Goal: Task Accomplishment & Management: Manage account settings

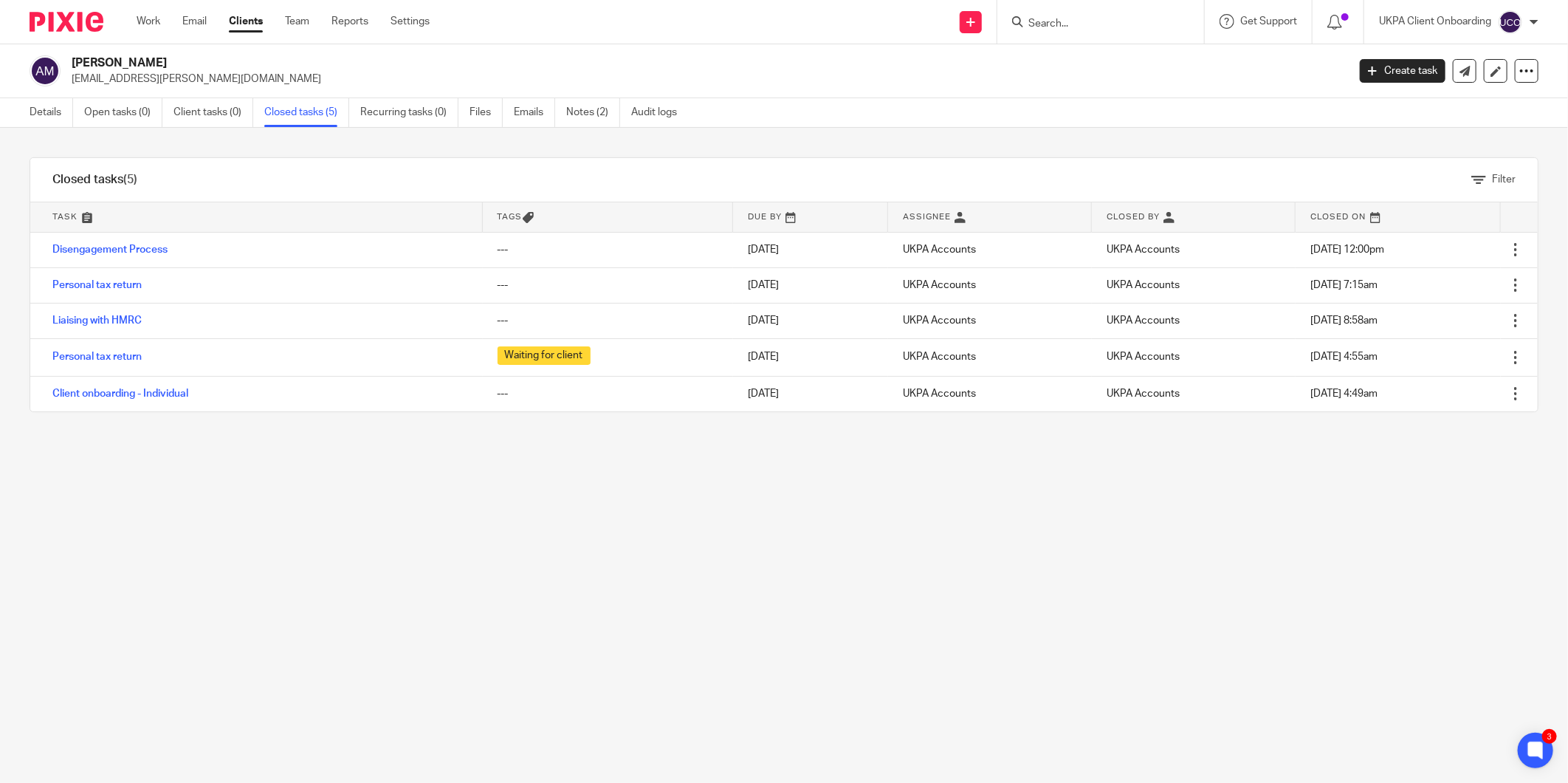
click at [1050, 26] on input "Search" at bounding box center [1094, 24] width 133 height 13
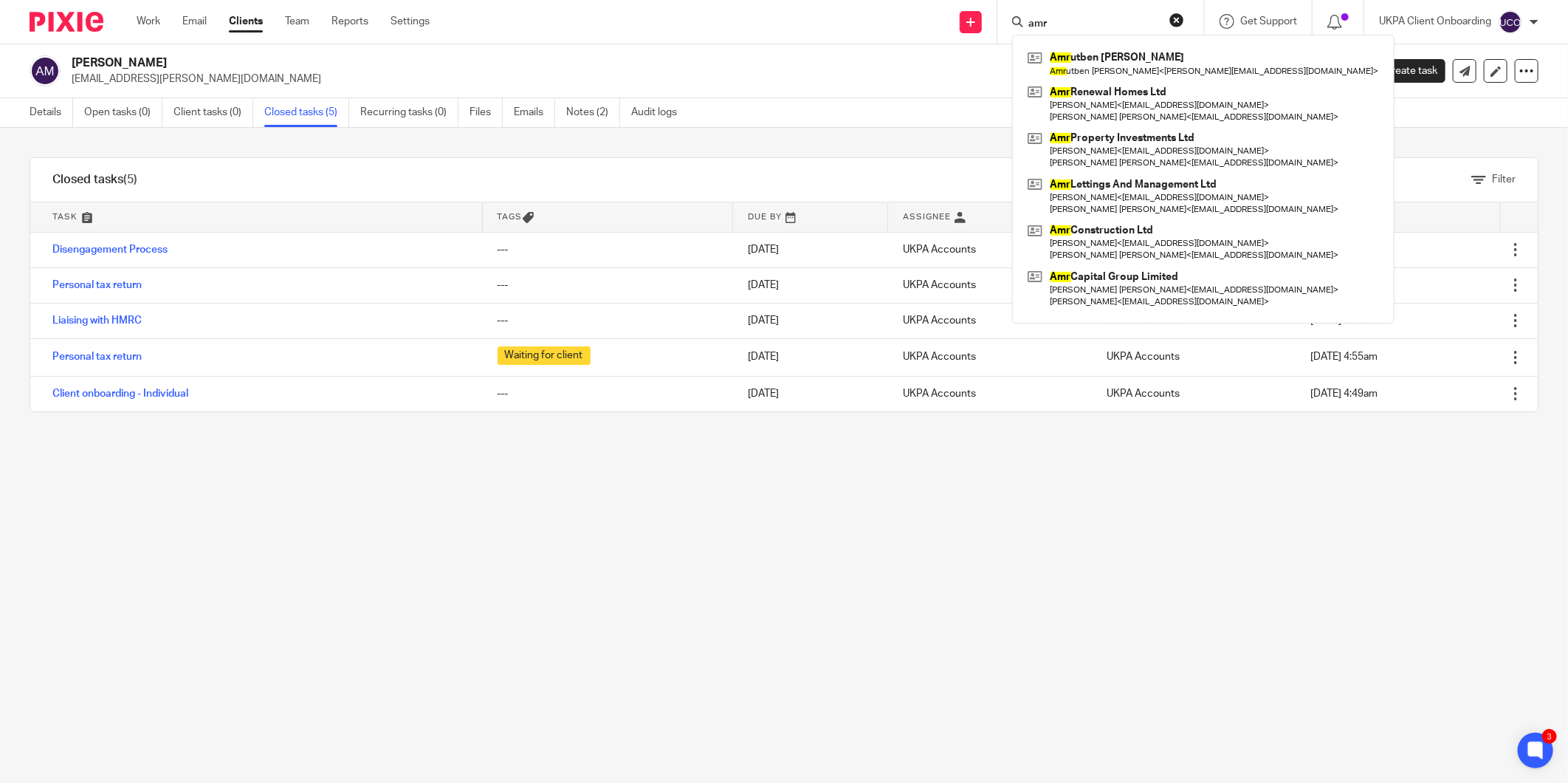
type input "amr"
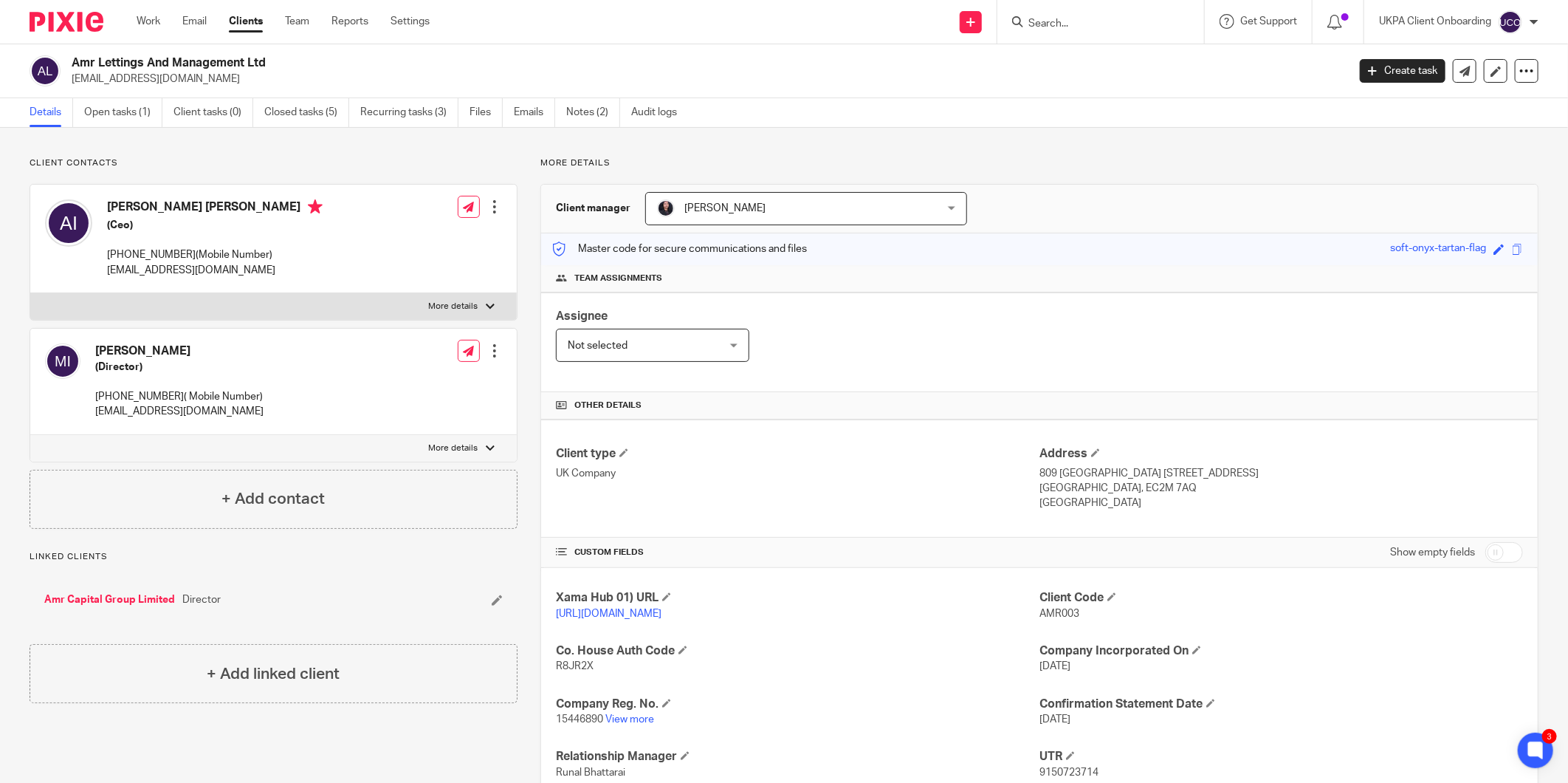
click at [350, 150] on div "Client contacts Arif Yakub Ismail (Ceo) 07568372094(Mobile Number) arifi.ismail…" at bounding box center [784, 533] width 1568 height 812
click at [557, 164] on p "More details" at bounding box center [1040, 163] width 999 height 12
click at [161, 61] on h2 "Amr Lettings And Management Ltd" at bounding box center [579, 63] width 1013 height 16
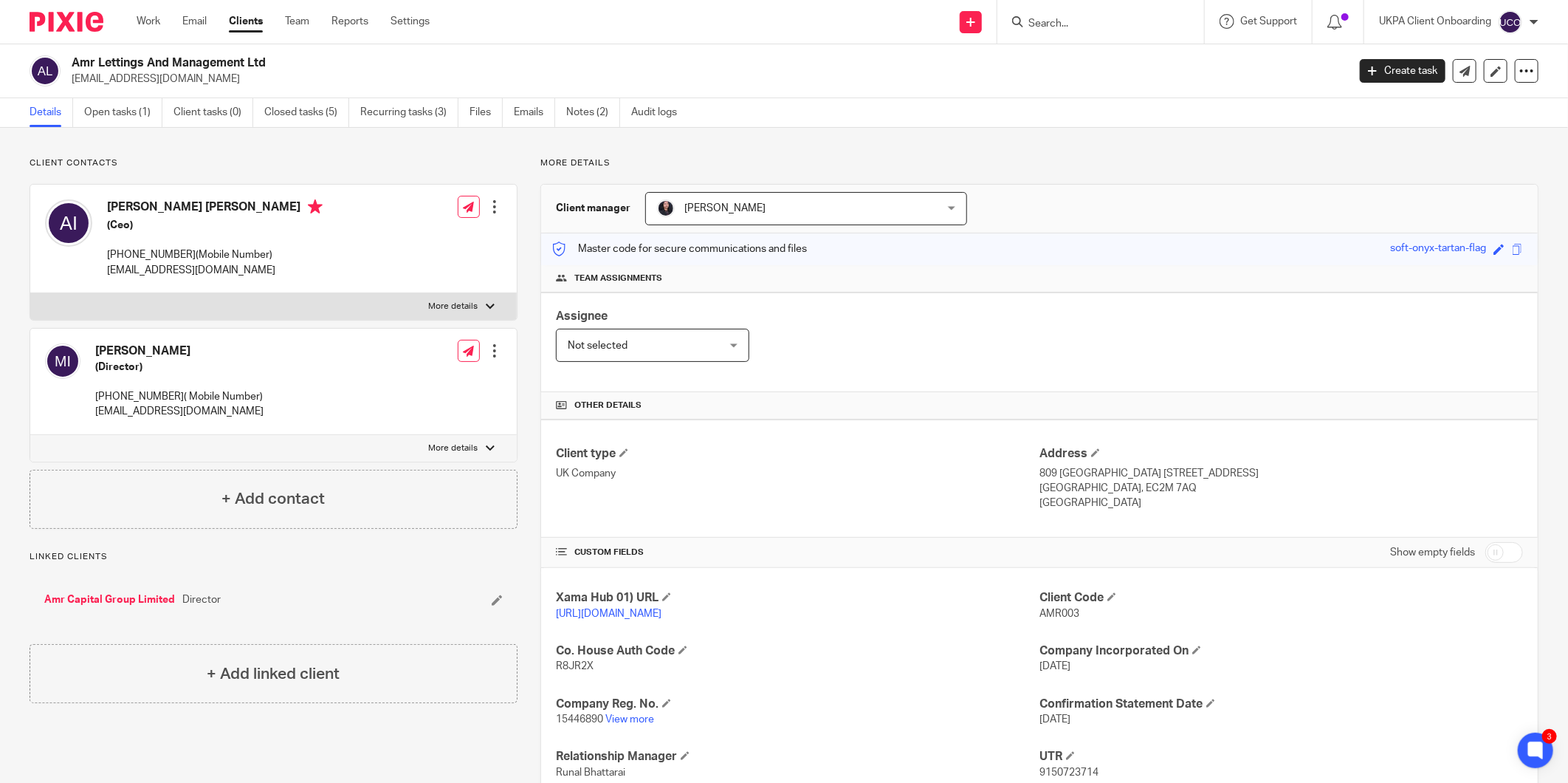
click at [161, 61] on h2 "Amr Lettings And Management Ltd" at bounding box center [579, 63] width 1013 height 16
copy div "Amr Lettings And Management Ltd"
click at [1089, 25] on input "Search" at bounding box center [1094, 24] width 133 height 13
paste input "Lena.Carter@stewartco.co.uk"
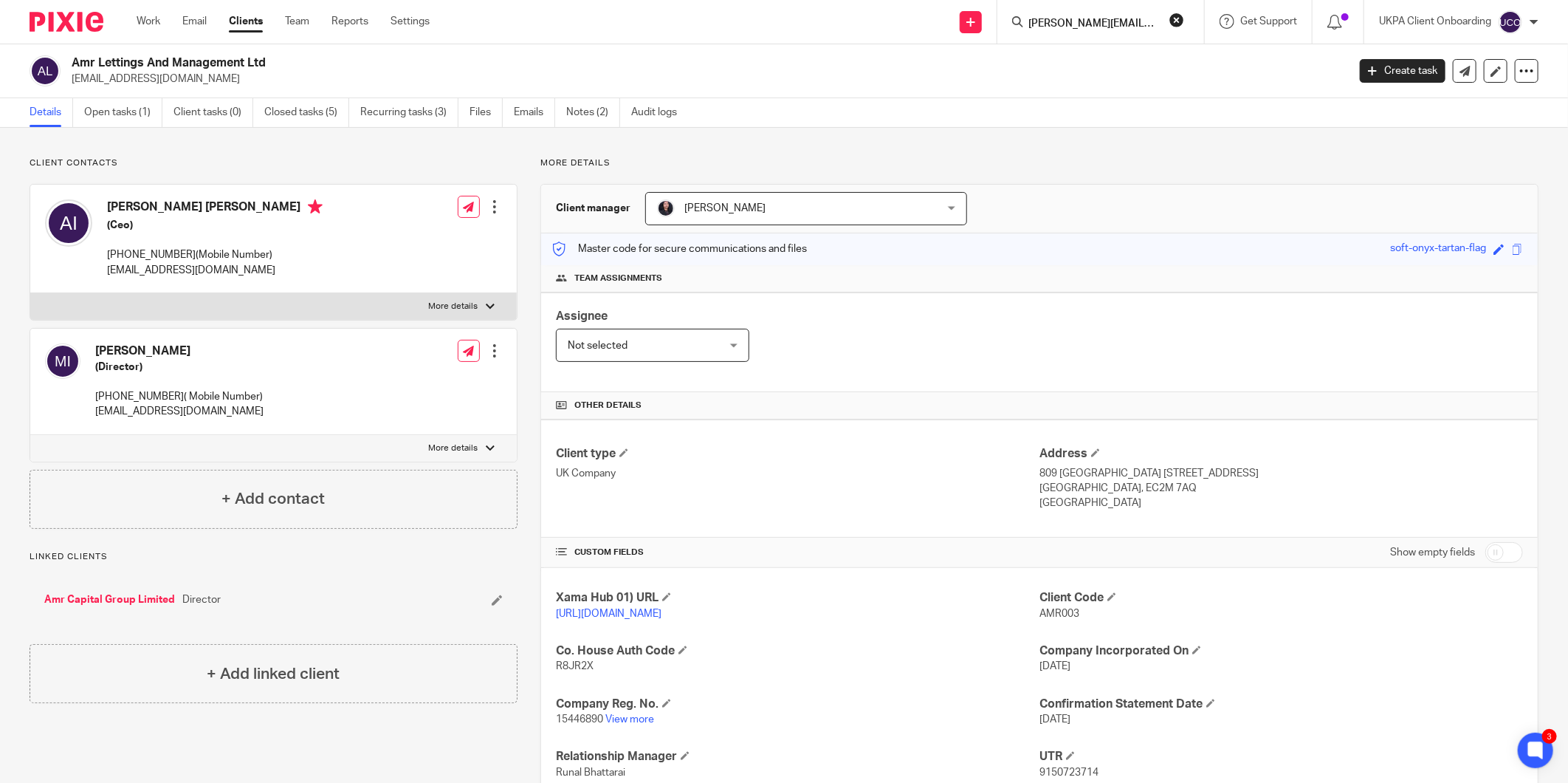
scroll to position [0, 10]
type input "Lena.Carter@stewartco.co.uk"
click at [1176, 16] on button "reset" at bounding box center [1177, 20] width 15 height 15
click at [1156, 103] on div "Details Open tasks (1) Client tasks (0) Closed tasks (5) Recurring tasks (3) Fi…" at bounding box center [784, 113] width 1568 height 30
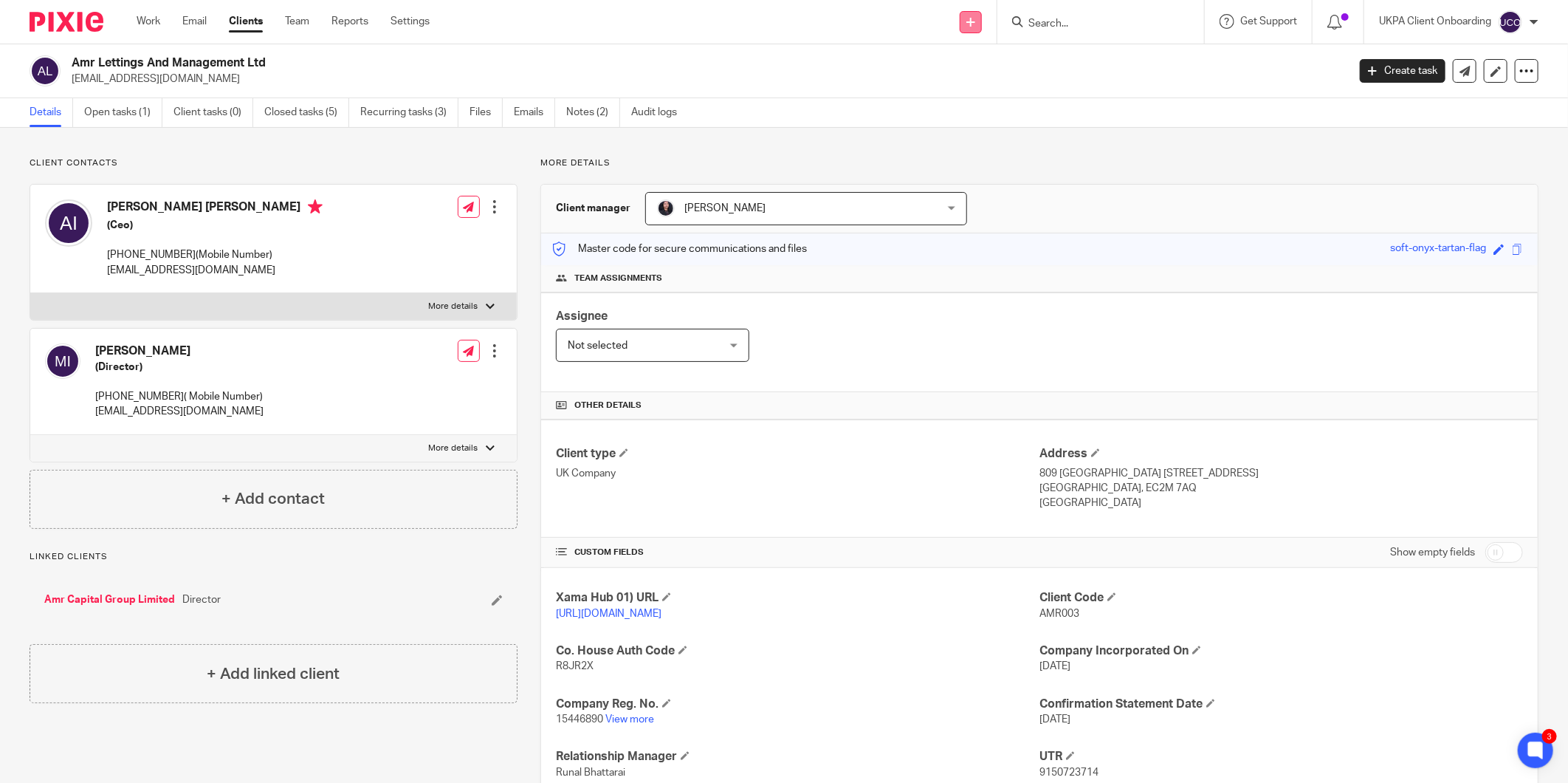
click at [963, 17] on link at bounding box center [971, 22] width 22 height 22
click at [249, 27] on link "Clients" at bounding box center [245, 21] width 34 height 15
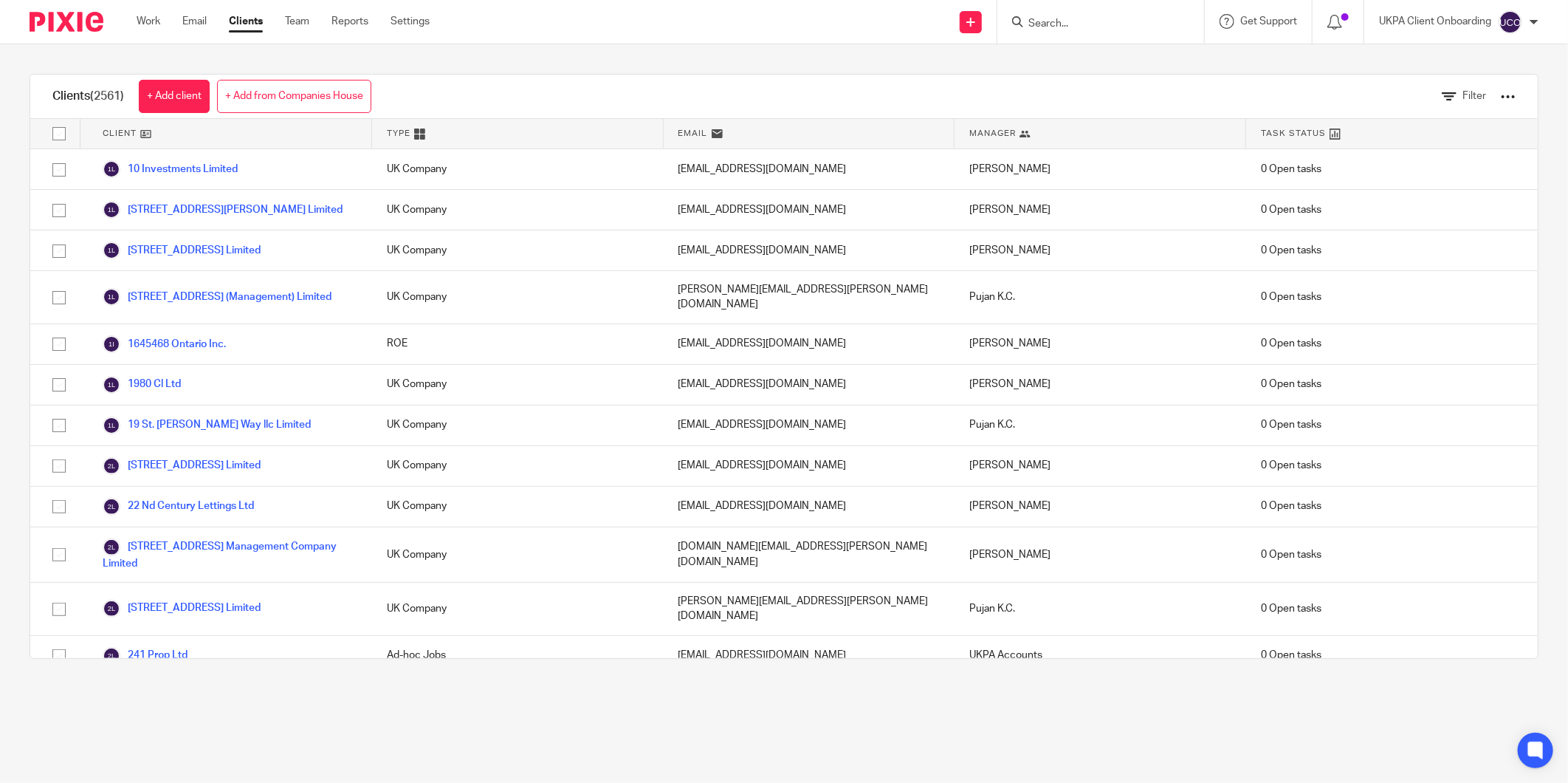
click at [222, 47] on div "Clients (2561) + Add client + Add from Companies House Filter Client Type Email…" at bounding box center [784, 367] width 1568 height 644
click at [1463, 98] on span "Filter" at bounding box center [1475, 95] width 24 height 10
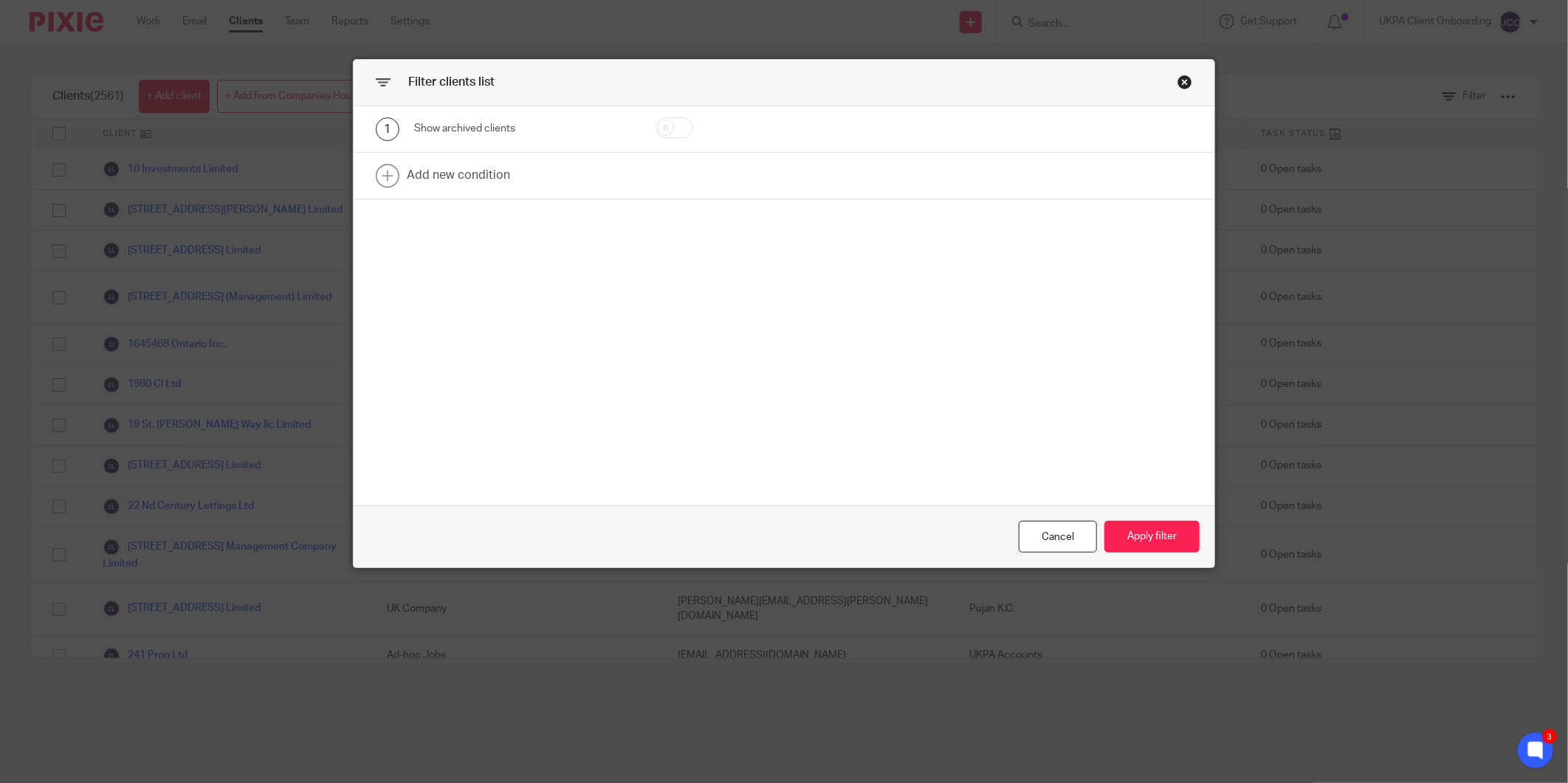
click at [663, 128] on input "checkbox" at bounding box center [675, 127] width 38 height 20
checkbox input "true"
click at [1127, 527] on button "Apply filter" at bounding box center [1152, 536] width 95 height 31
click at [1147, 536] on button "Apply filter" at bounding box center [1152, 536] width 95 height 31
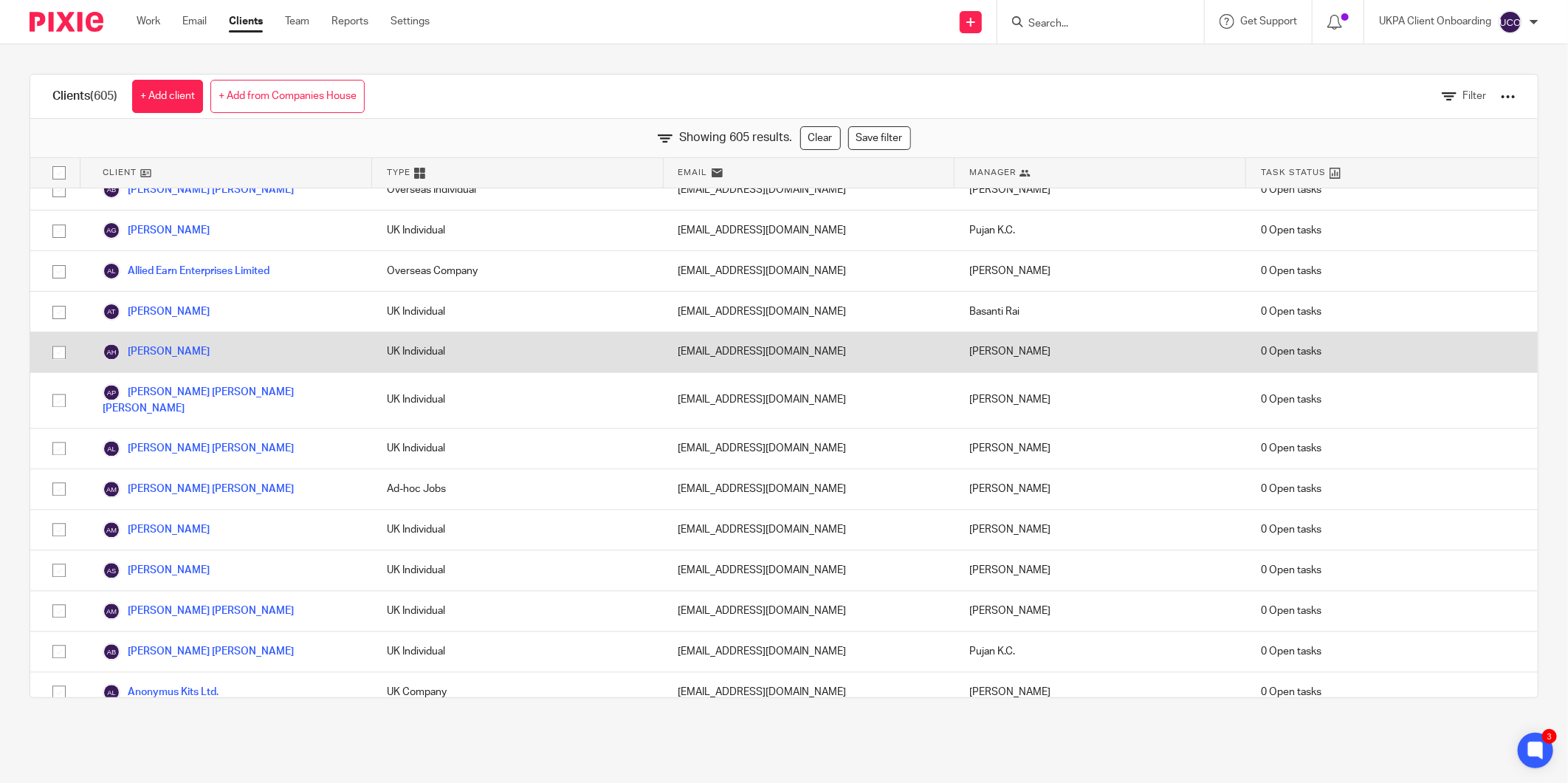
scroll to position [1970, 0]
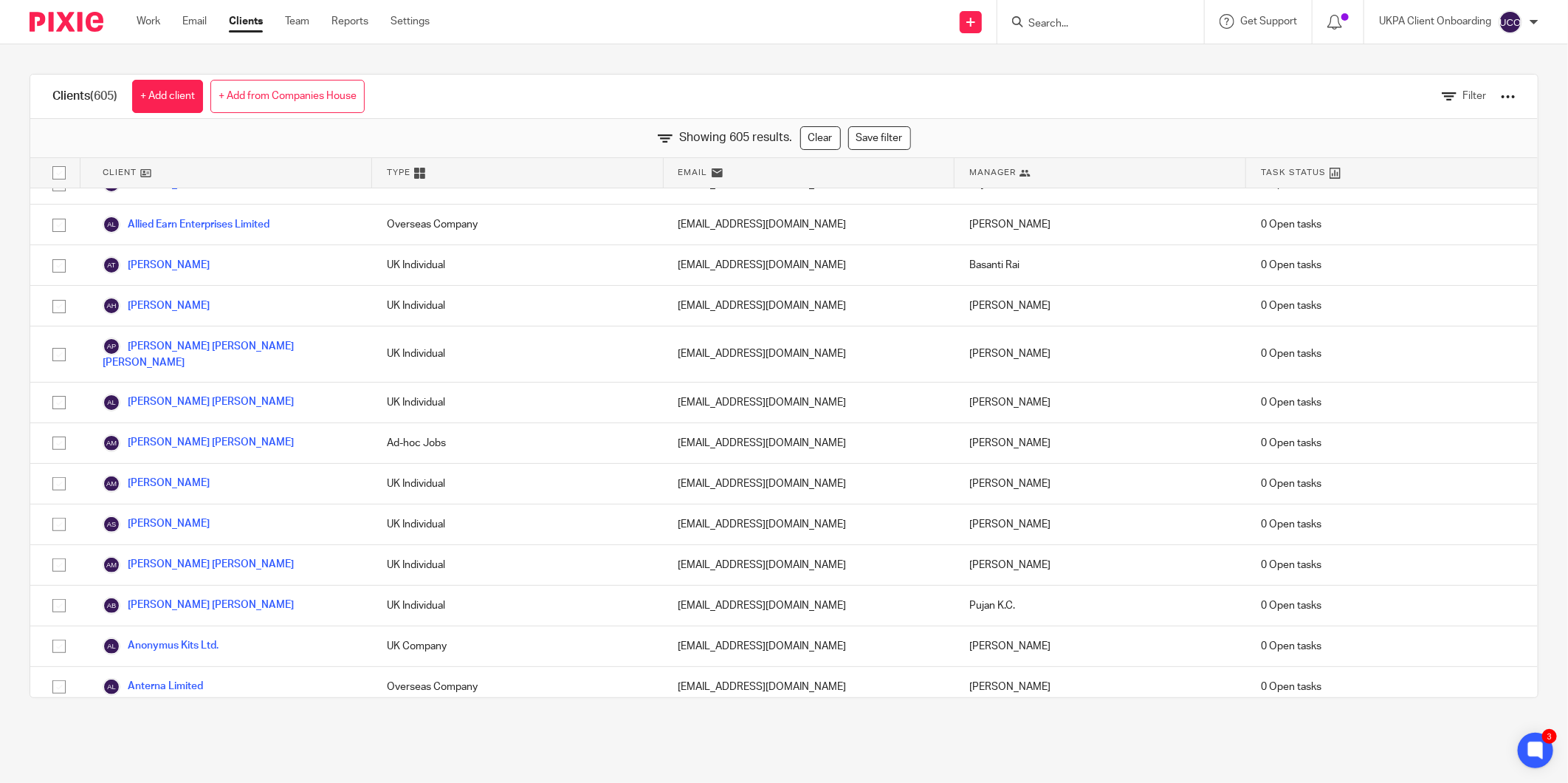
click at [1073, 19] on input "Search" at bounding box center [1094, 24] width 133 height 13
paste input "Paul W Finn"
drag, startPoint x: 1089, startPoint y: 20, endPoint x: 1050, endPoint y: 20, distance: 39.0
click at [1050, 20] on input "Paul W Finn" at bounding box center [1094, 24] width 133 height 13
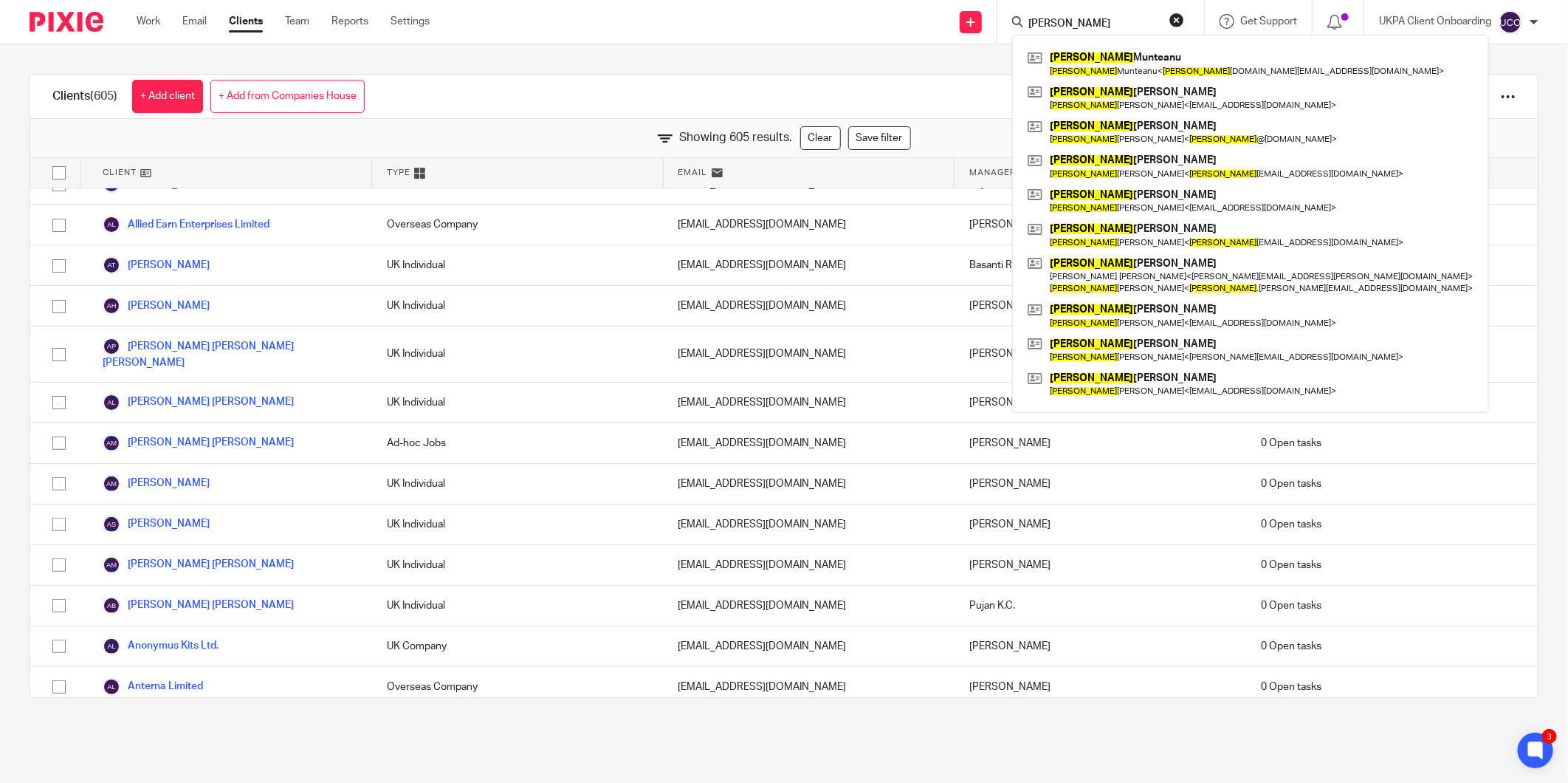
click at [1052, 13] on form "Paul" at bounding box center [1106, 22] width 157 height 18
click at [1065, 25] on input "Paul" at bounding box center [1094, 24] width 133 height 13
click at [1070, 18] on input "Paul" at bounding box center [1094, 24] width 133 height 13
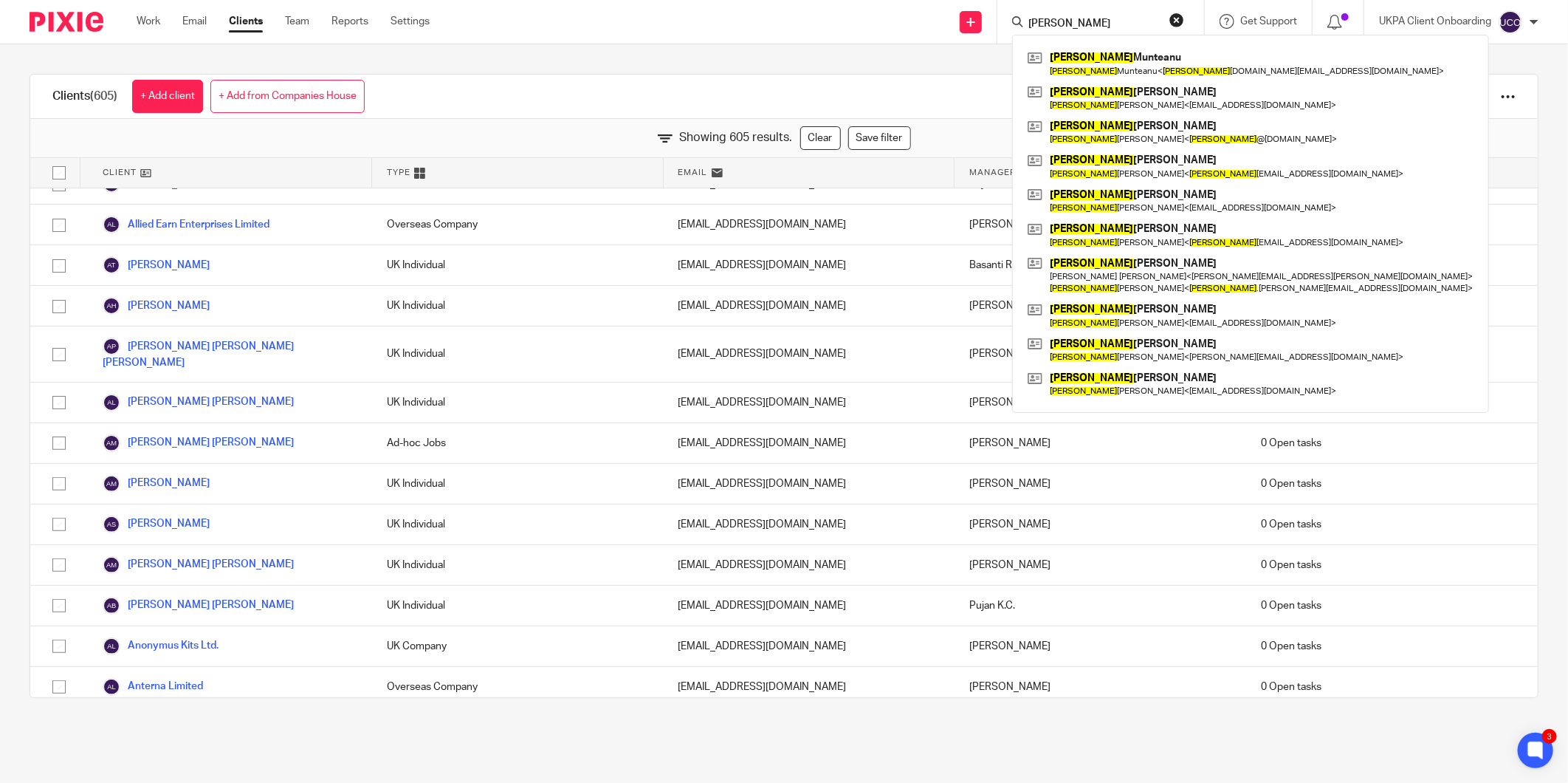
click at [1070, 18] on input "Paul" at bounding box center [1094, 24] width 133 height 13
paste input "Finn"
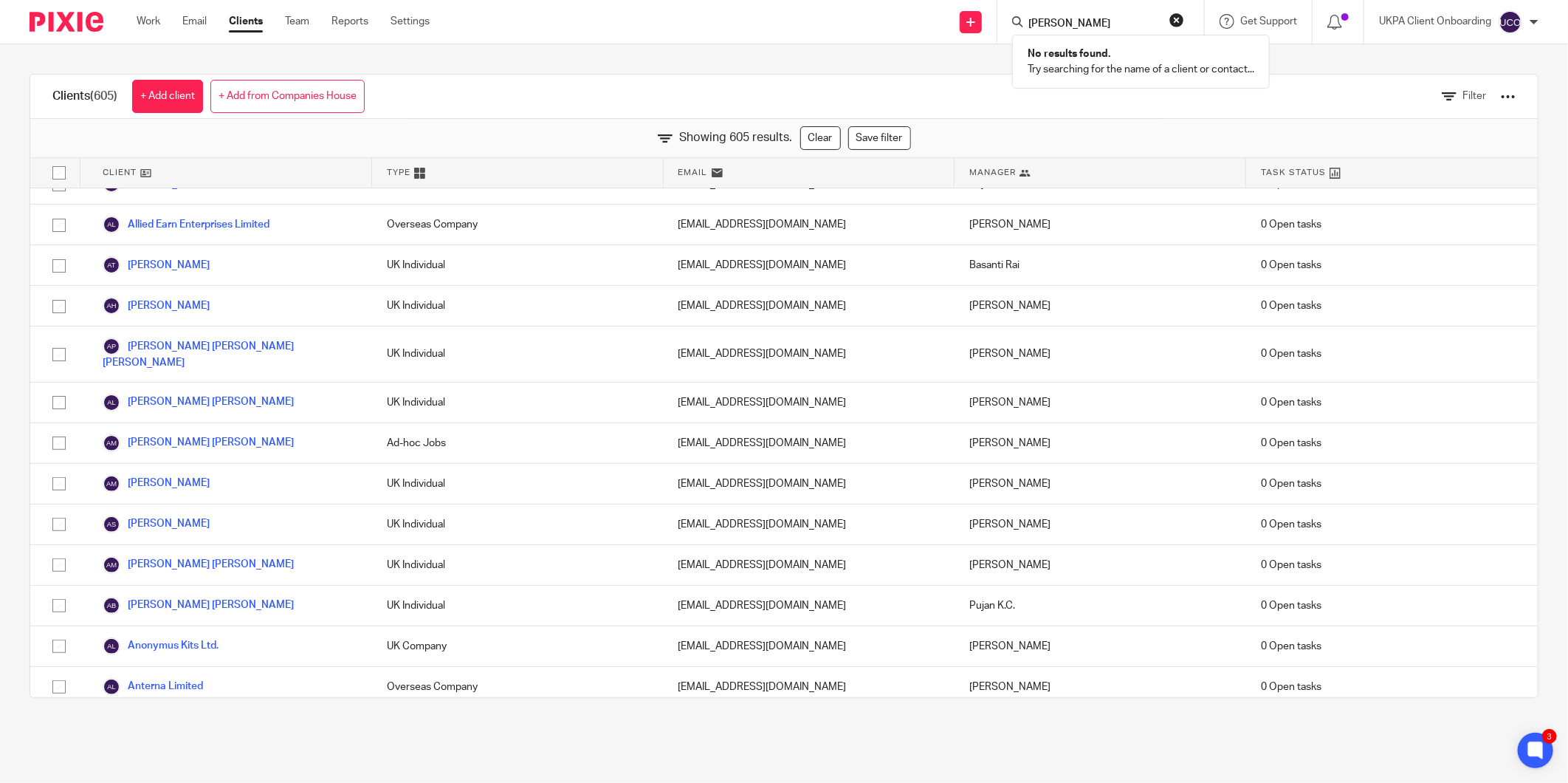
type input "Paul Finn"
click at [952, 121] on div "Showing 605 results. Clear Save filter" at bounding box center [784, 139] width 1508 height 39
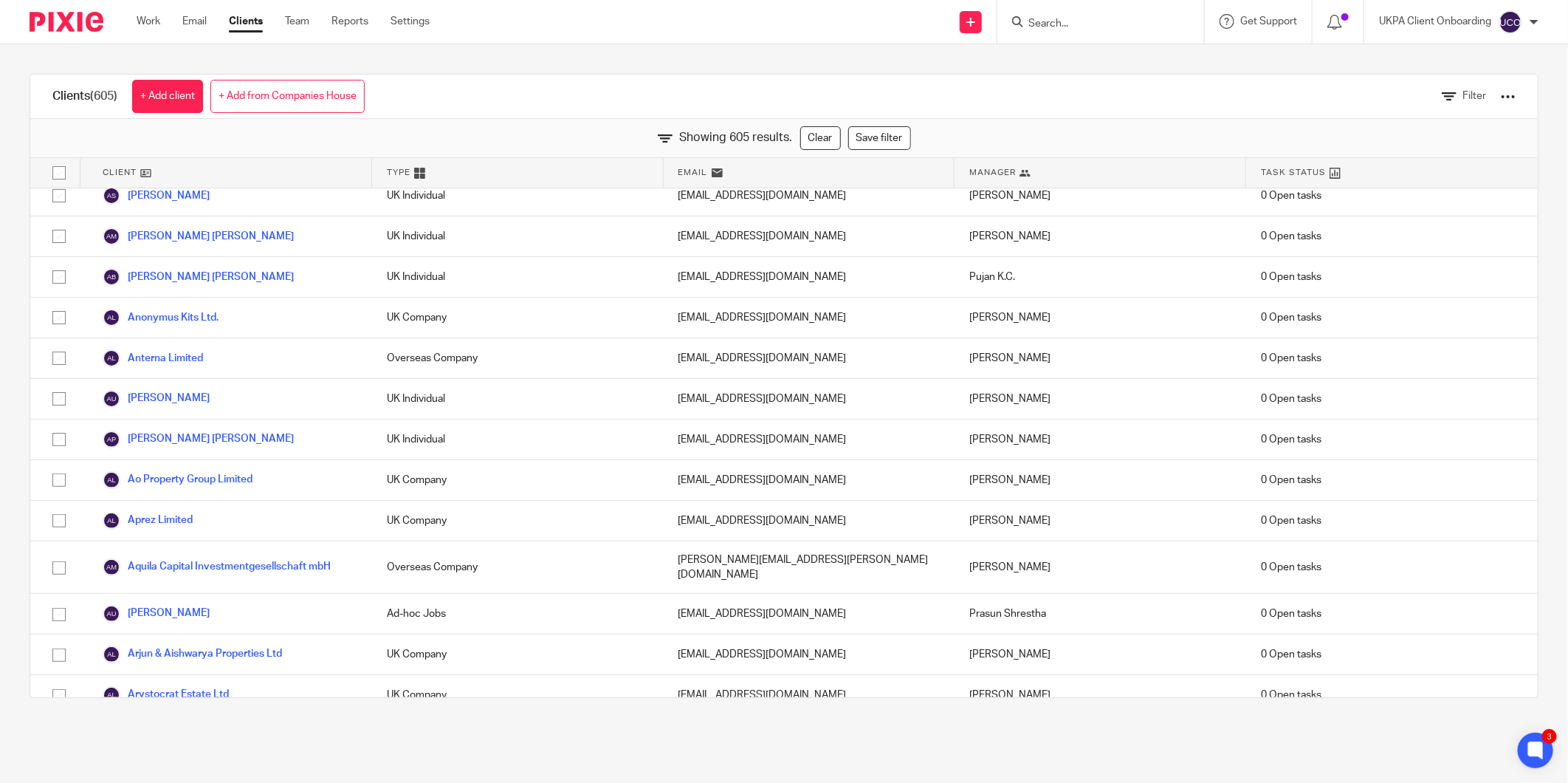
scroll to position [2626, 0]
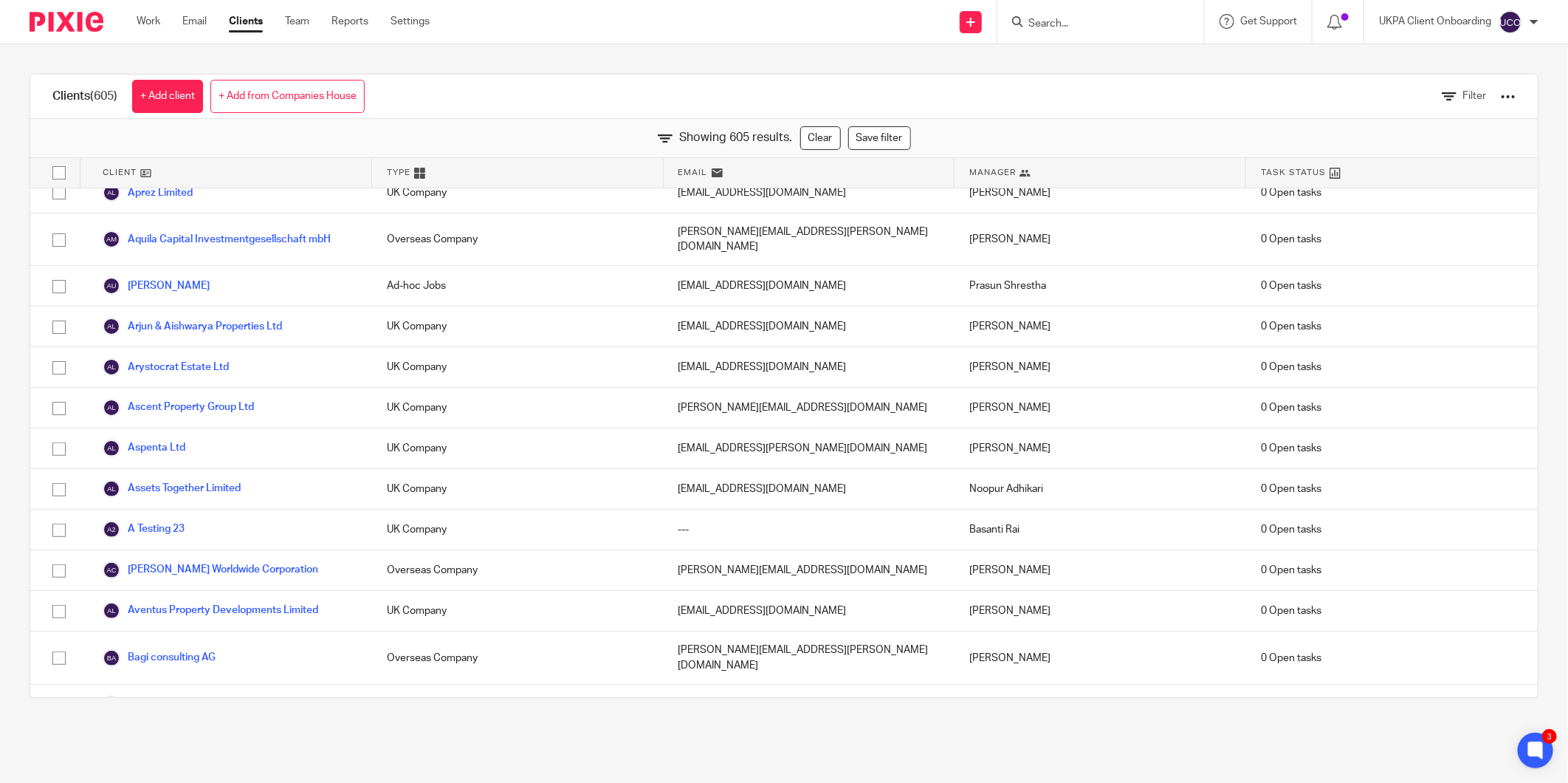
click at [1040, 18] on input "Search" at bounding box center [1094, 24] width 133 height 13
click at [1113, 24] on input "Search" at bounding box center [1094, 24] width 133 height 13
click at [1037, 24] on input "Search" at bounding box center [1094, 24] width 133 height 13
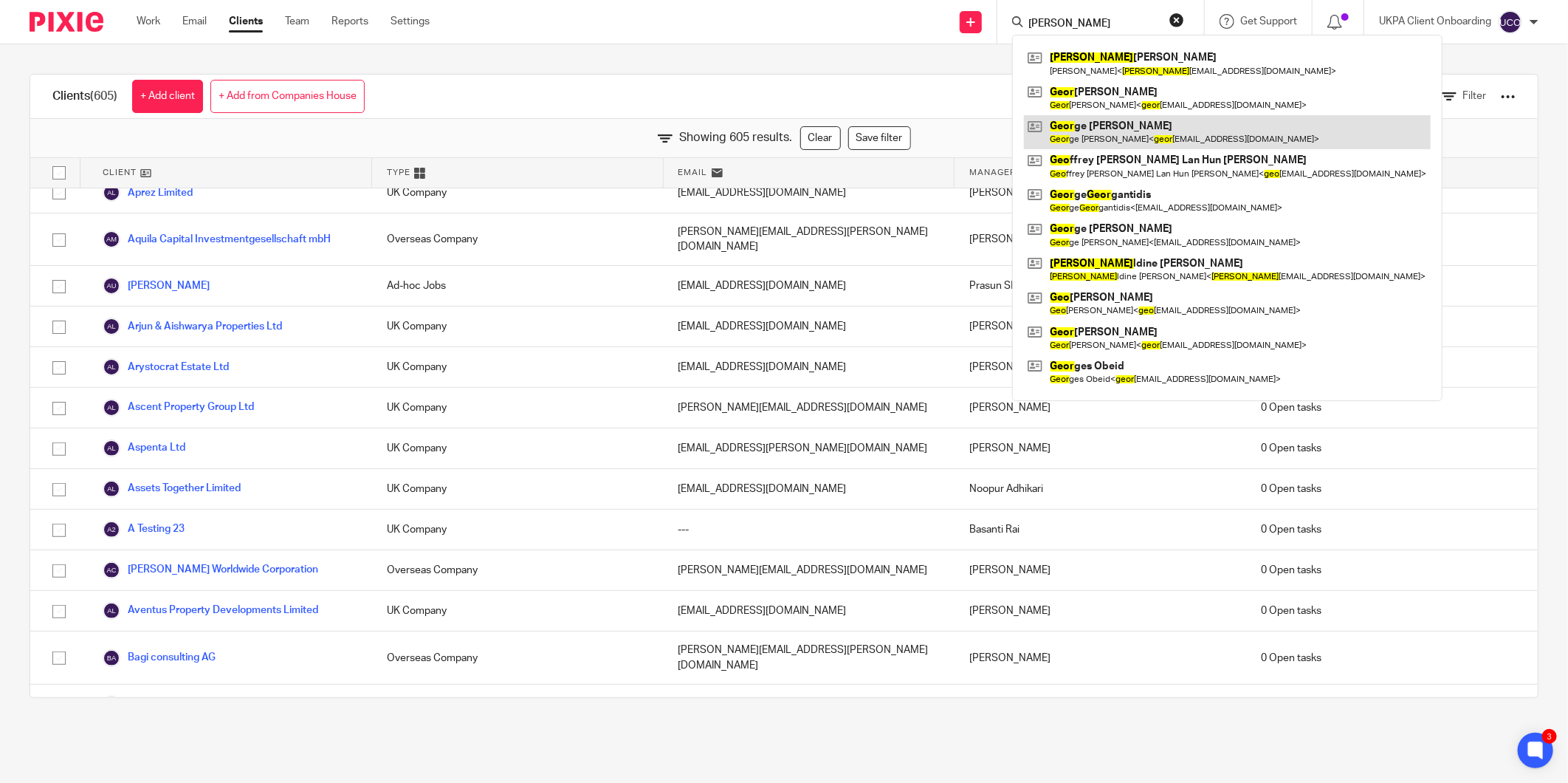
type input "gero"
click at [1164, 135] on link at bounding box center [1227, 132] width 407 height 34
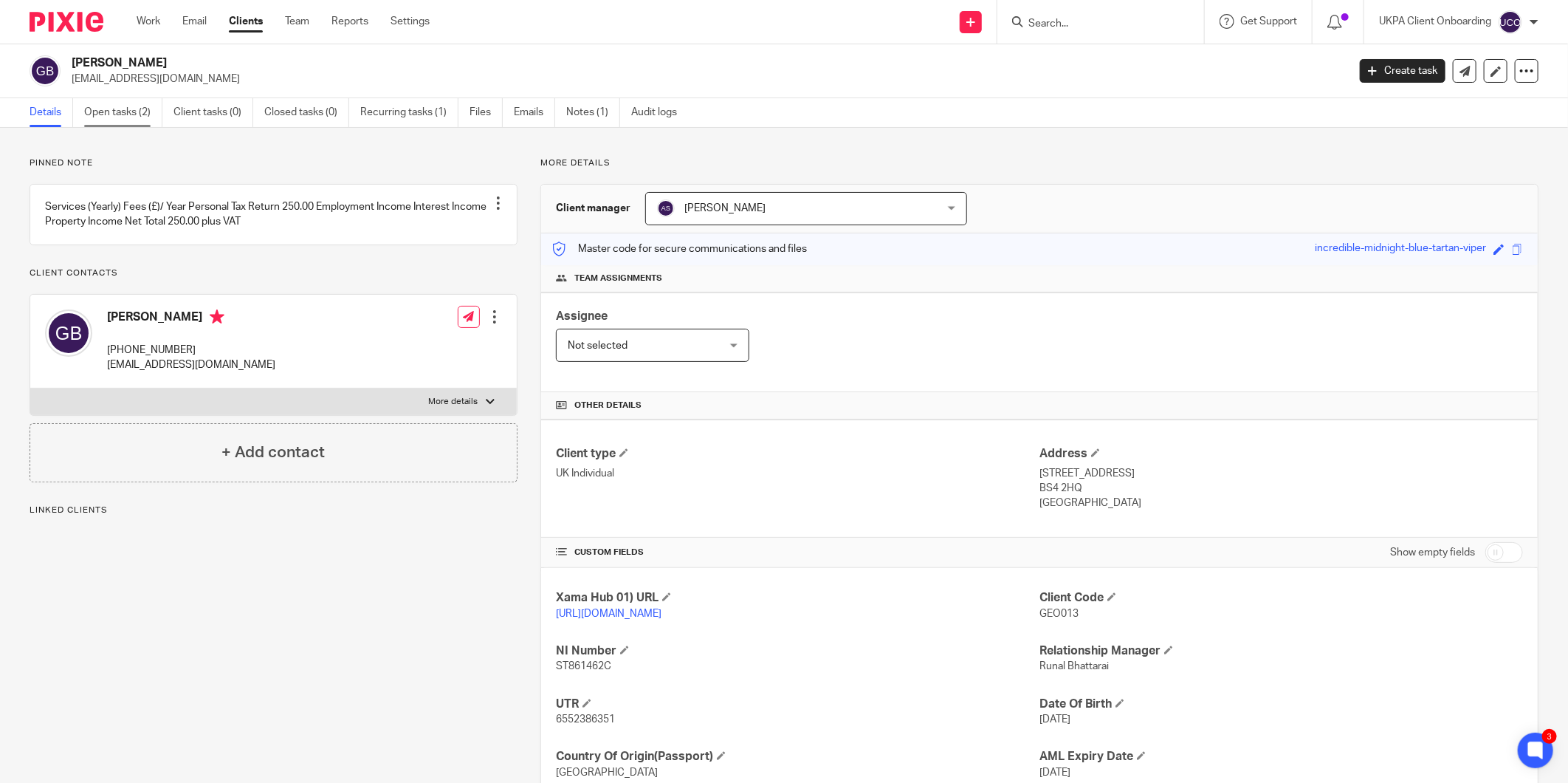
click at [142, 122] on link "Open tasks (2)" at bounding box center [123, 112] width 78 height 29
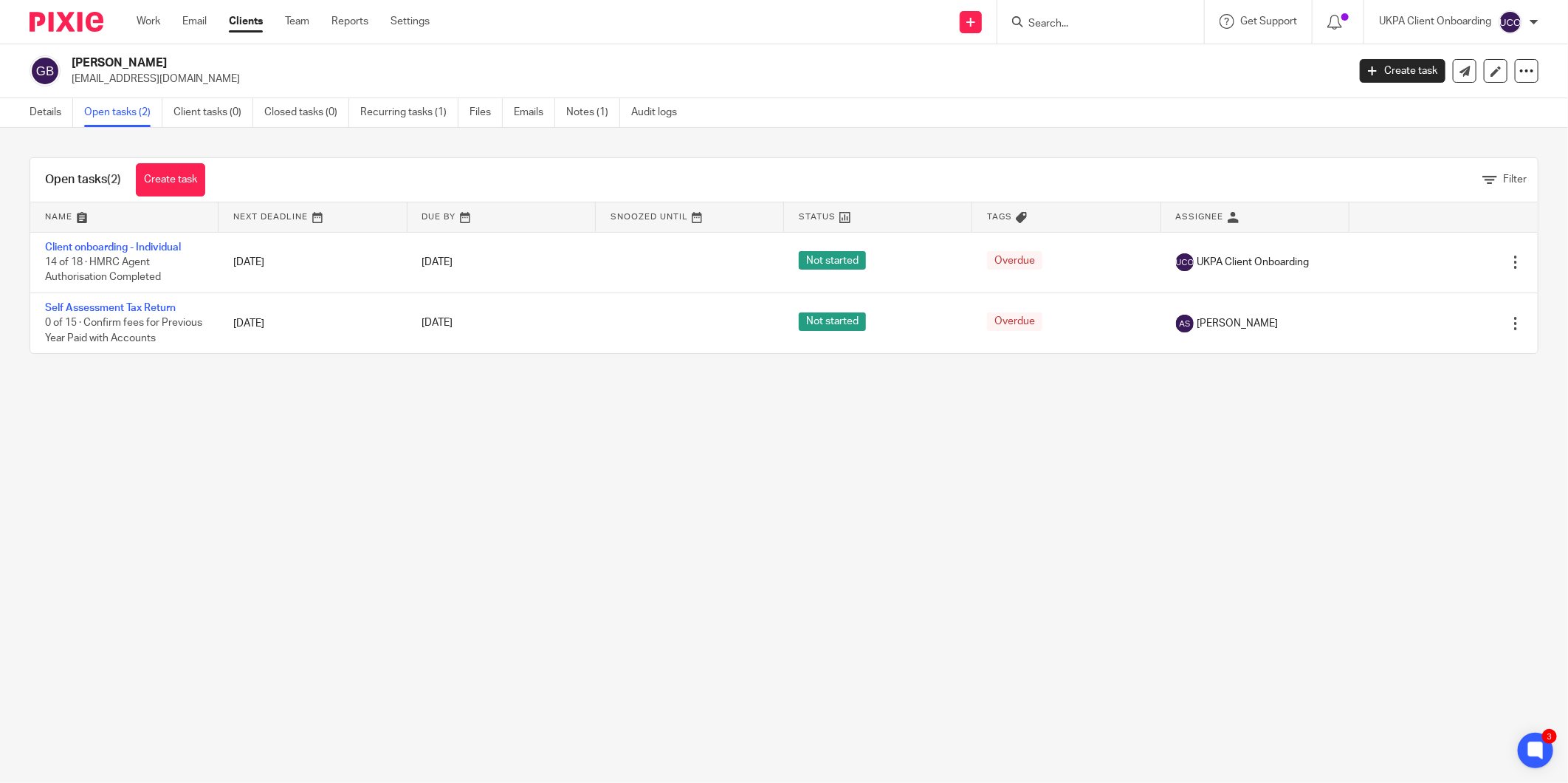
click at [236, 26] on link "Clients" at bounding box center [245, 21] width 34 height 15
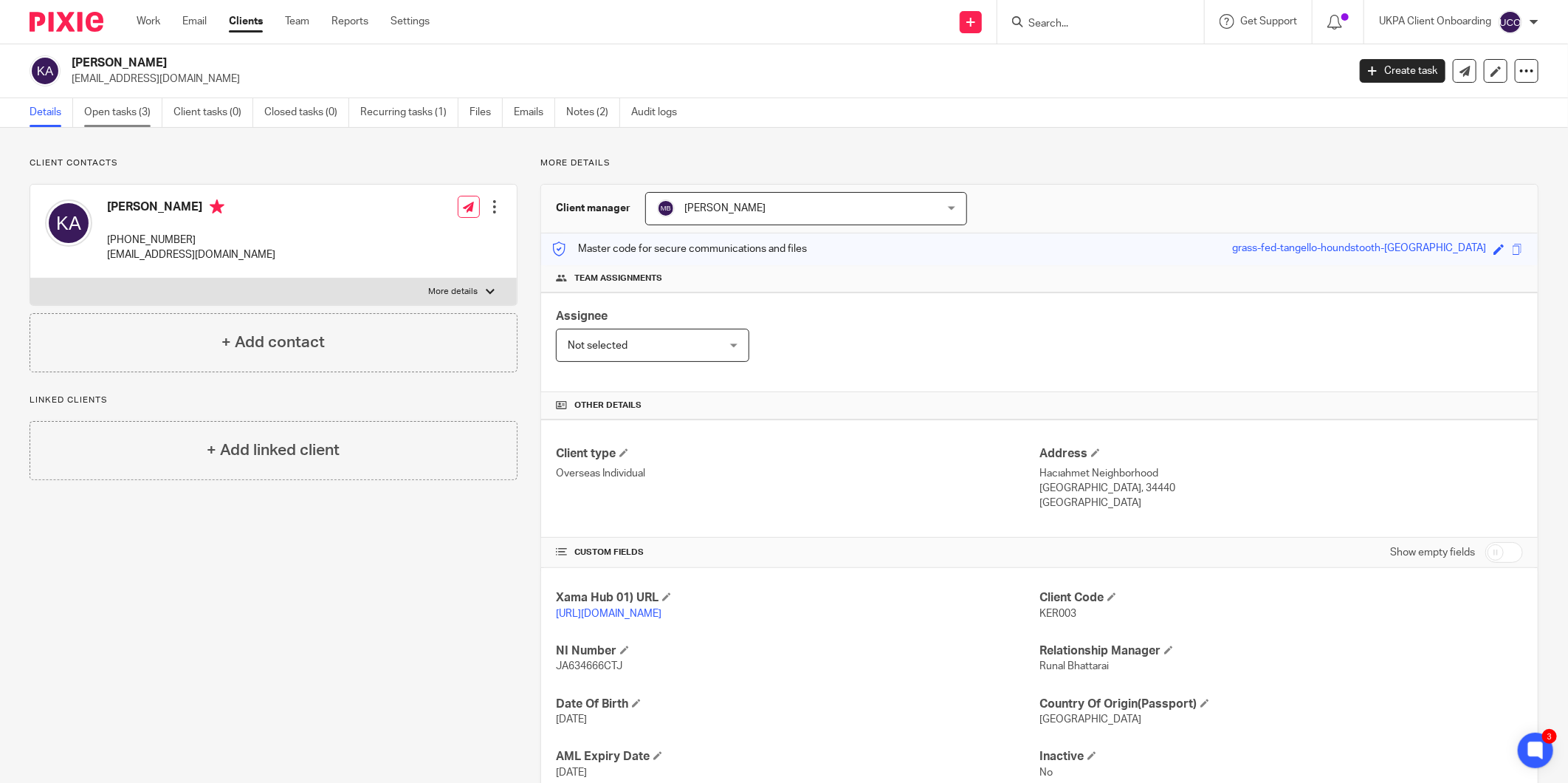
click at [128, 108] on link "Open tasks (3)" at bounding box center [123, 112] width 78 height 29
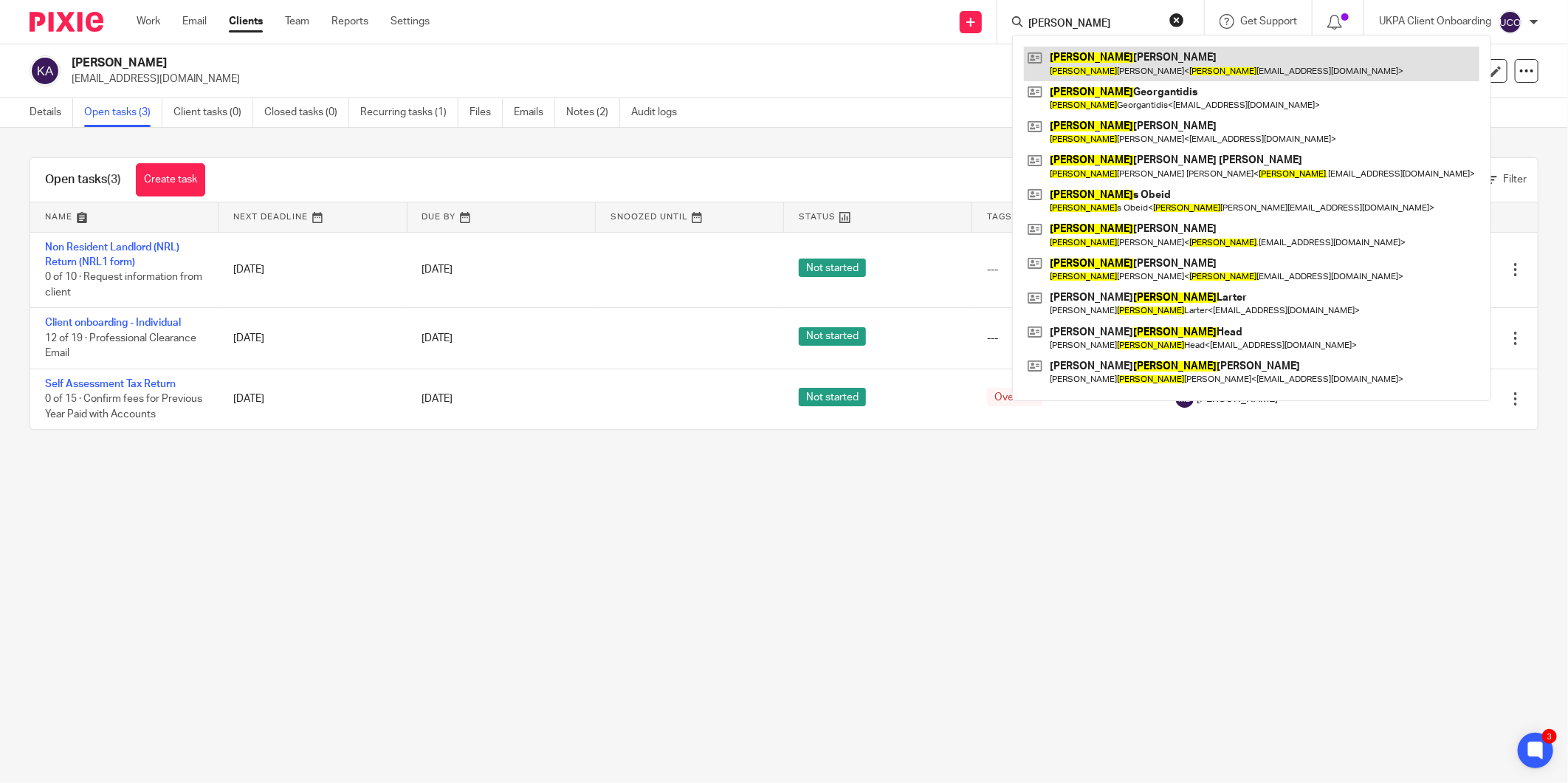
type input "[PERSON_NAME]"
click at [341, 521] on main "[PERSON_NAME] [EMAIL_ADDRESS][DOMAIN_NAME] Create task Update from Companies Ho…" at bounding box center [784, 392] width 1568 height 783
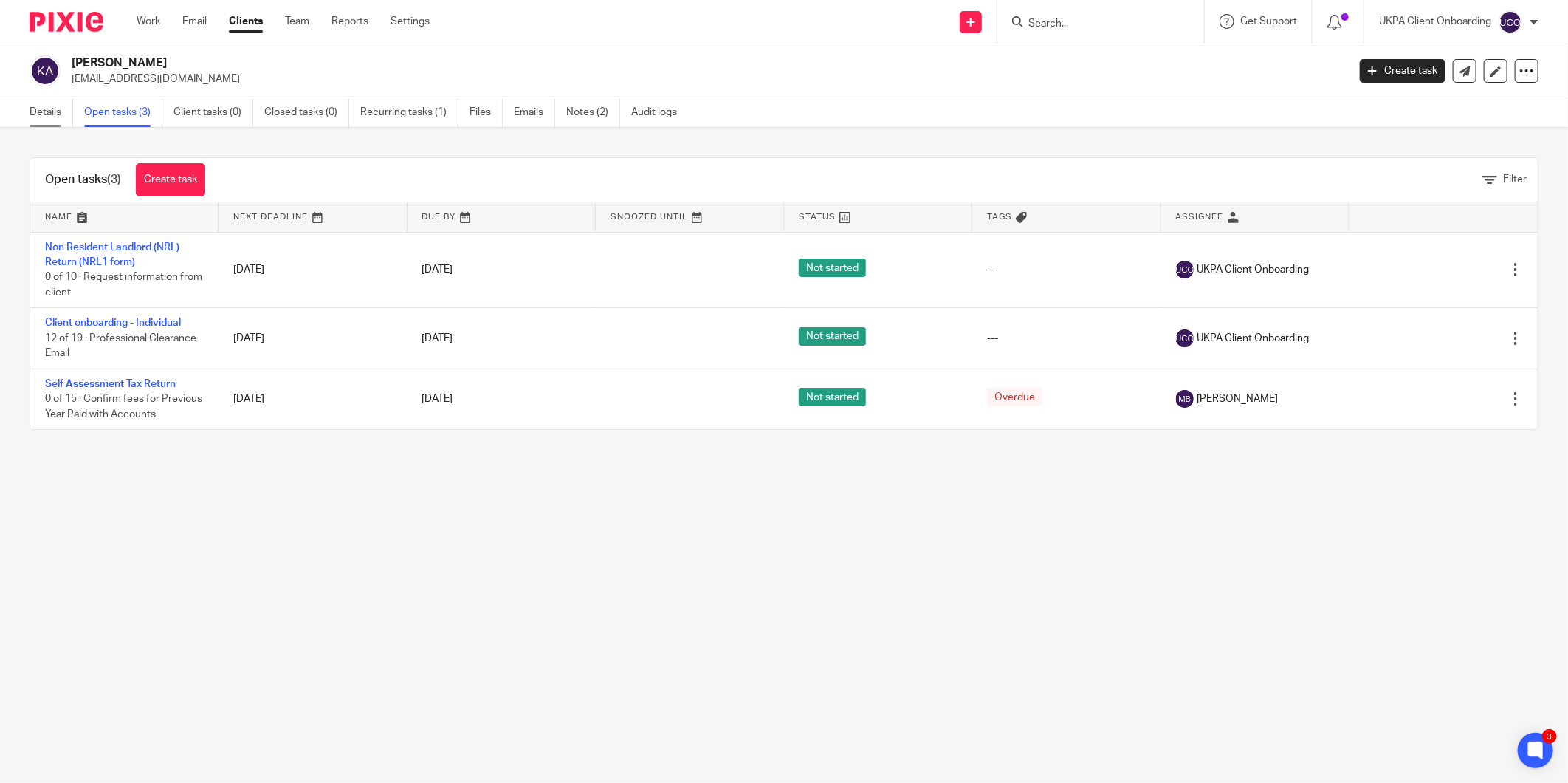
click at [56, 112] on link "Details" at bounding box center [51, 112] width 43 height 29
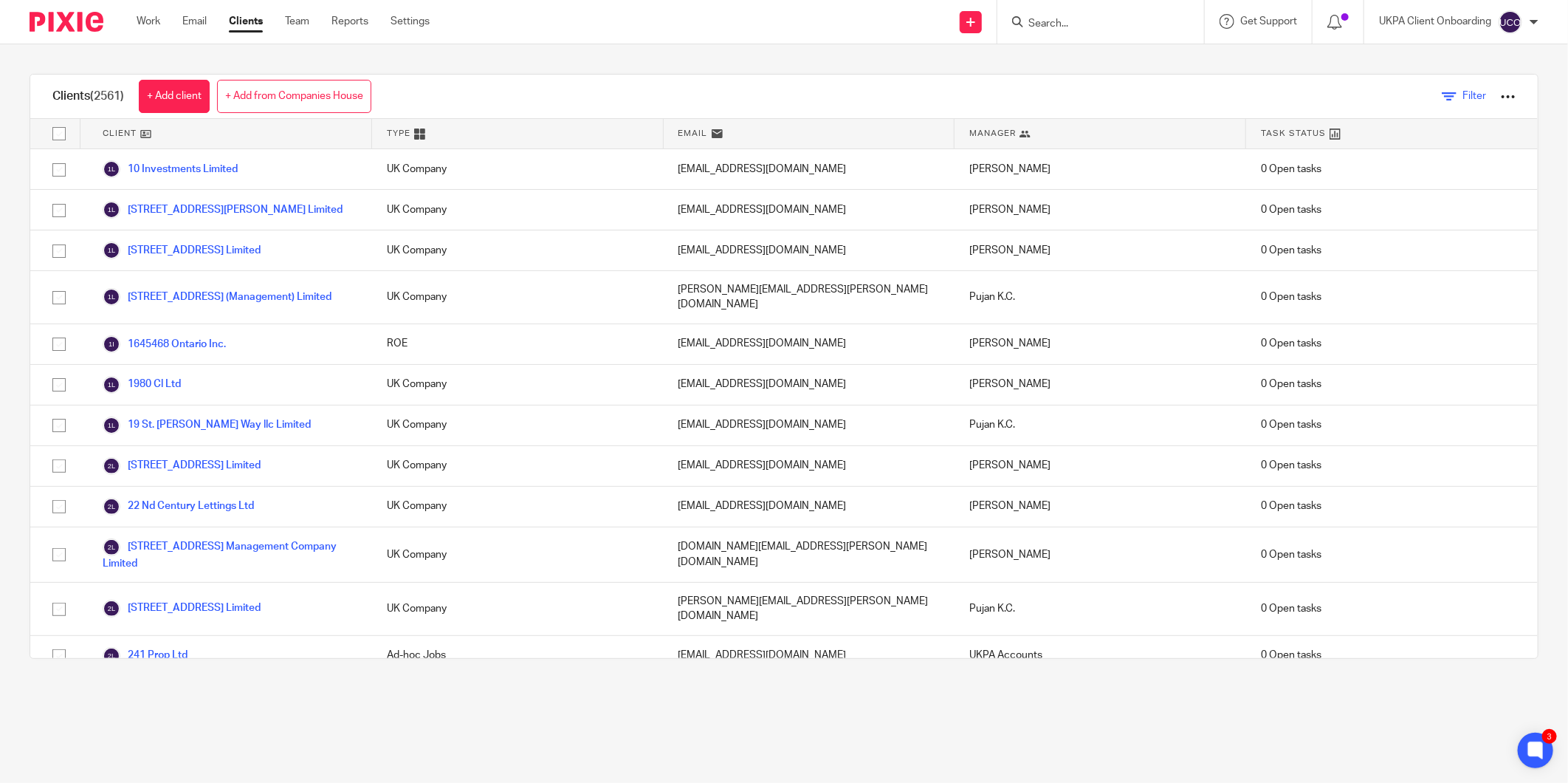
click at [1463, 94] on span "Filter" at bounding box center [1475, 95] width 24 height 10
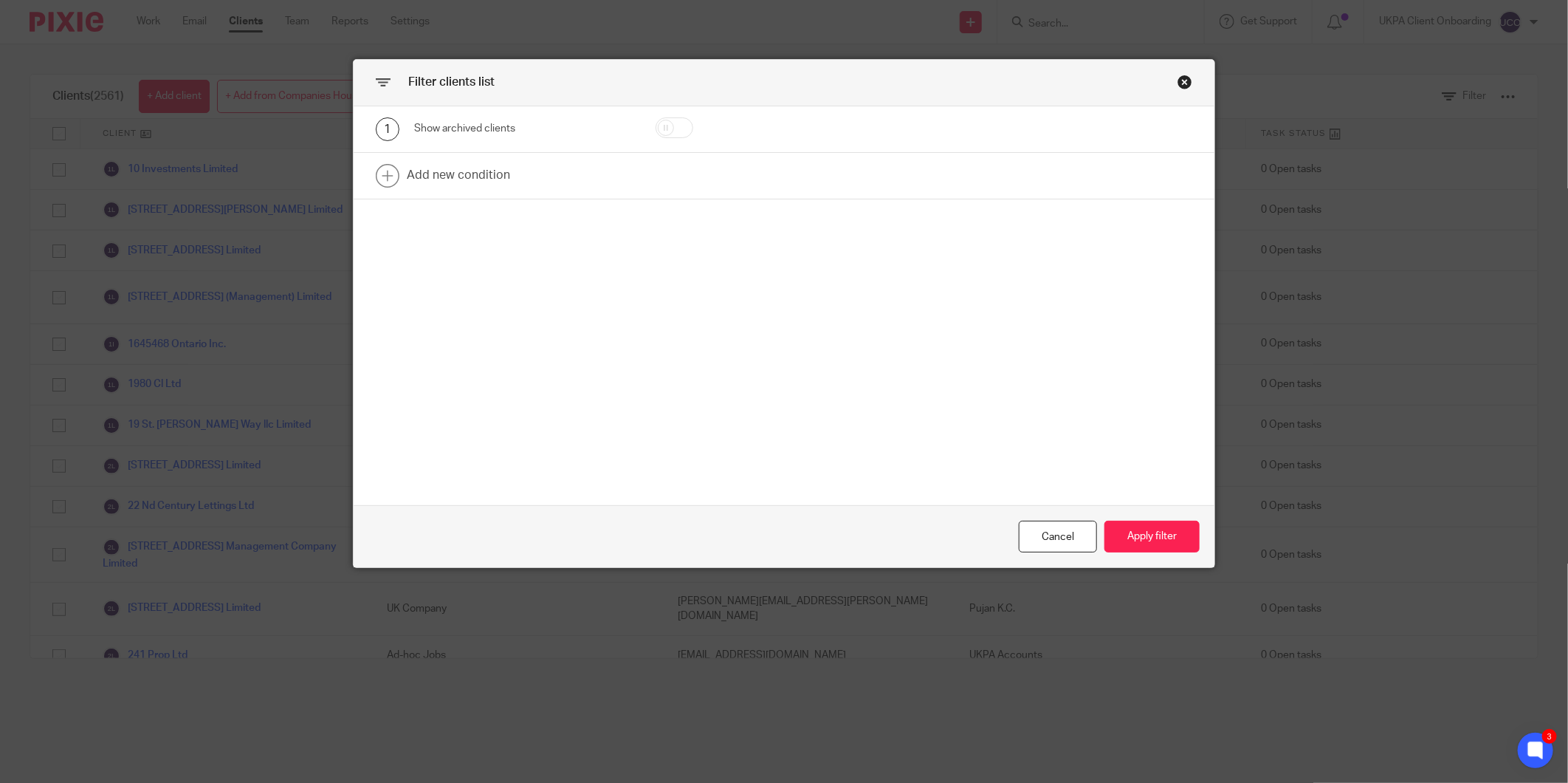
click at [666, 133] on input "checkbox" at bounding box center [675, 127] width 38 height 20
checkbox input "true"
click at [1162, 528] on button "Apply filter" at bounding box center [1152, 536] width 95 height 31
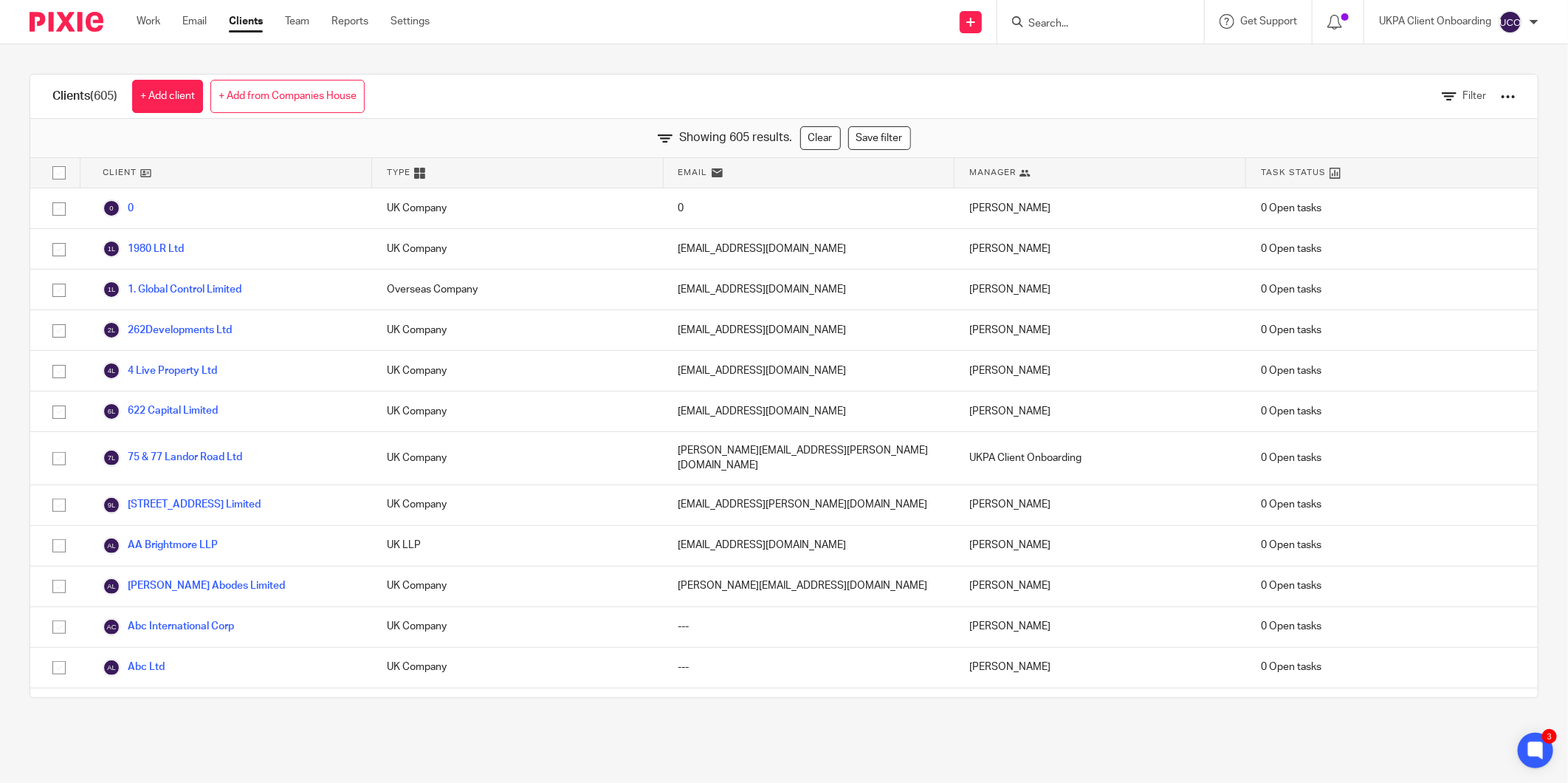
click at [1179, 49] on div "Clients (605) + Add client + Add from Companies House Filter Showing 605 result…" at bounding box center [784, 386] width 1568 height 683
click at [1078, 38] on div at bounding box center [1101, 21] width 207 height 43
click at [1072, 19] on input "Search" at bounding box center [1094, 24] width 133 height 13
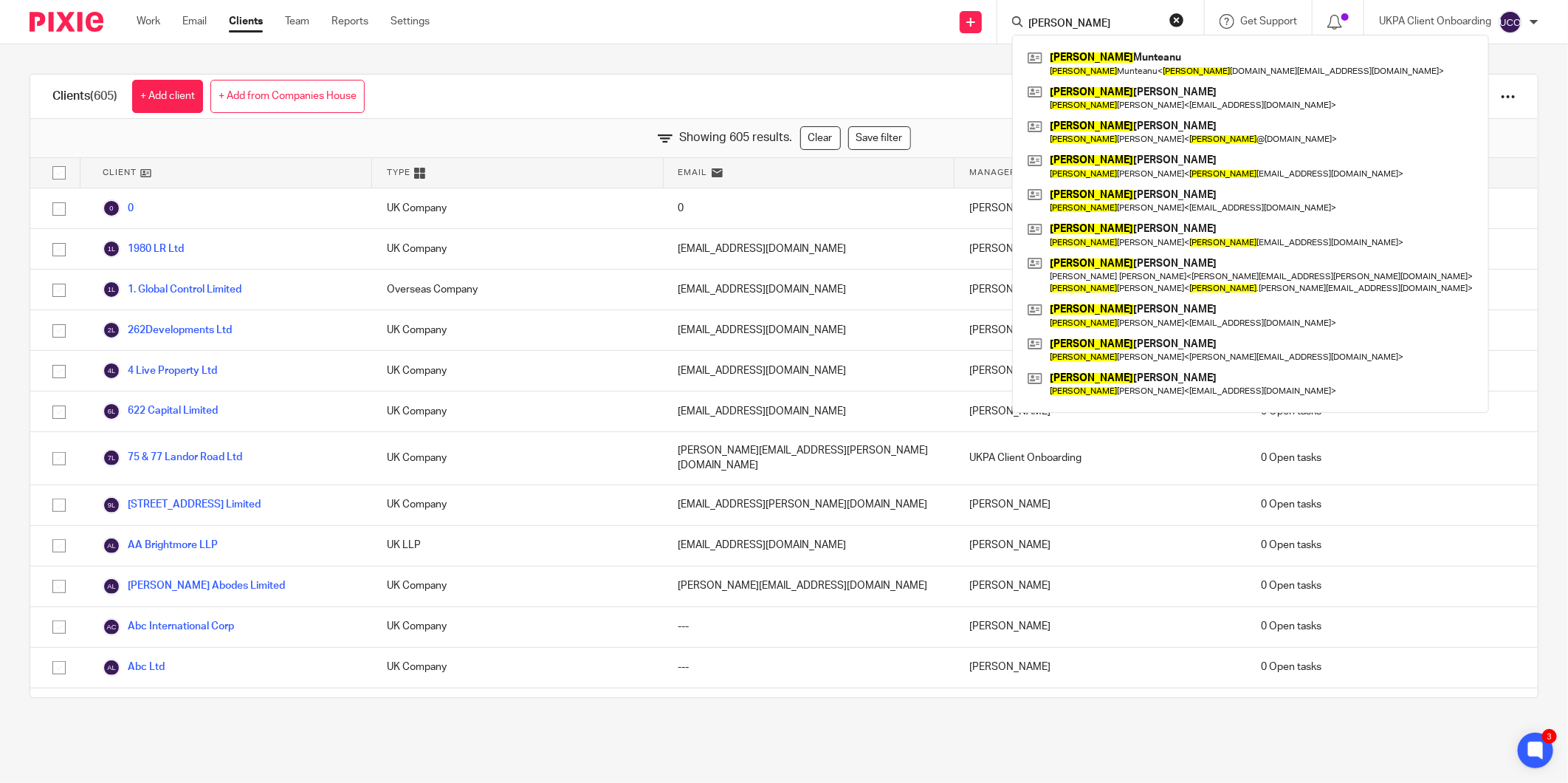
click at [1075, 23] on input "Paul" at bounding box center [1094, 24] width 133 height 13
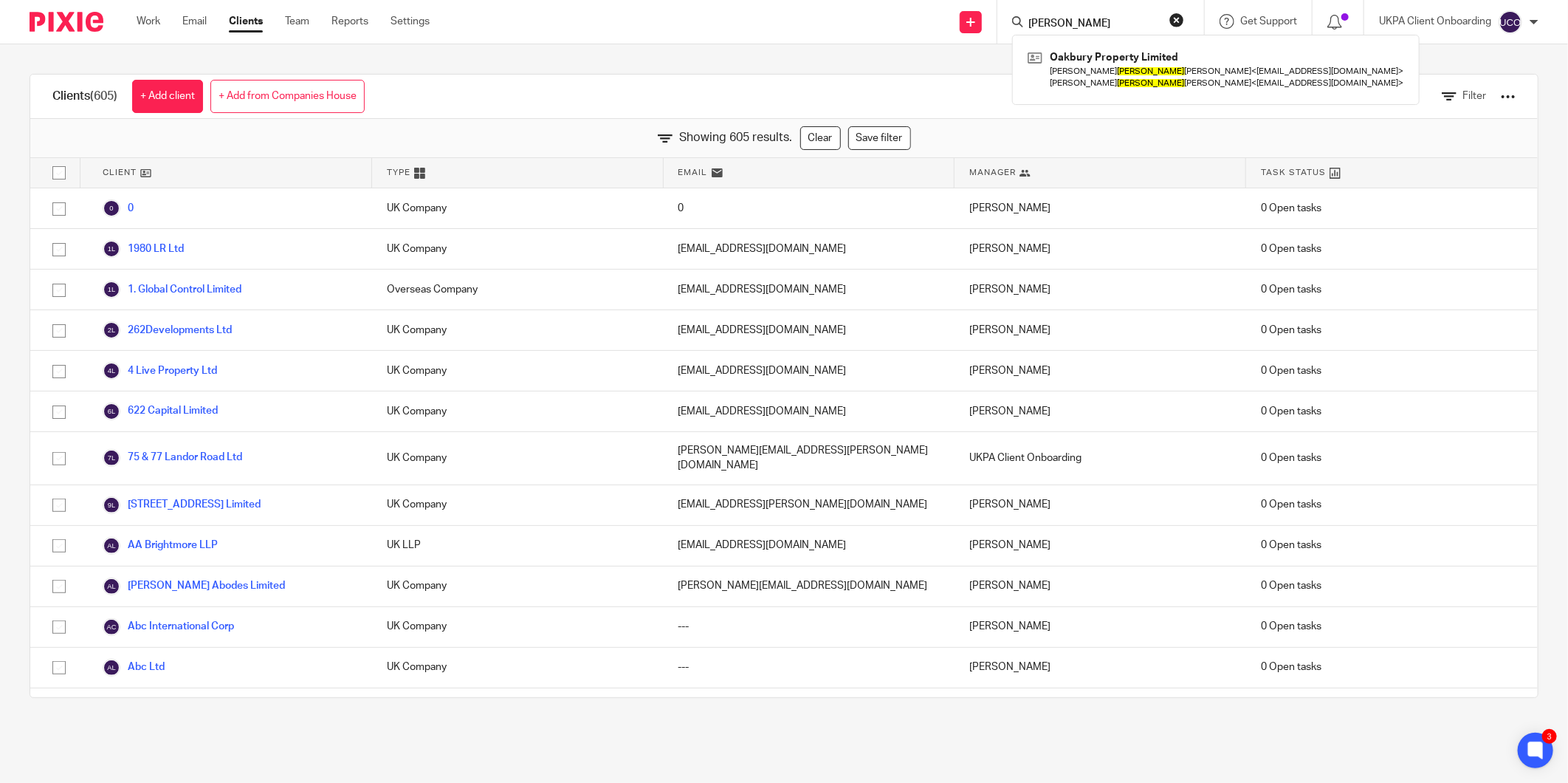
type input "Paul William"
click at [1169, 20] on button "reset" at bounding box center [1177, 20] width 15 height 15
click at [1076, 26] on input "Search" at bounding box center [1094, 24] width 133 height 13
paste input "Mindverse Consulting Services Limited"
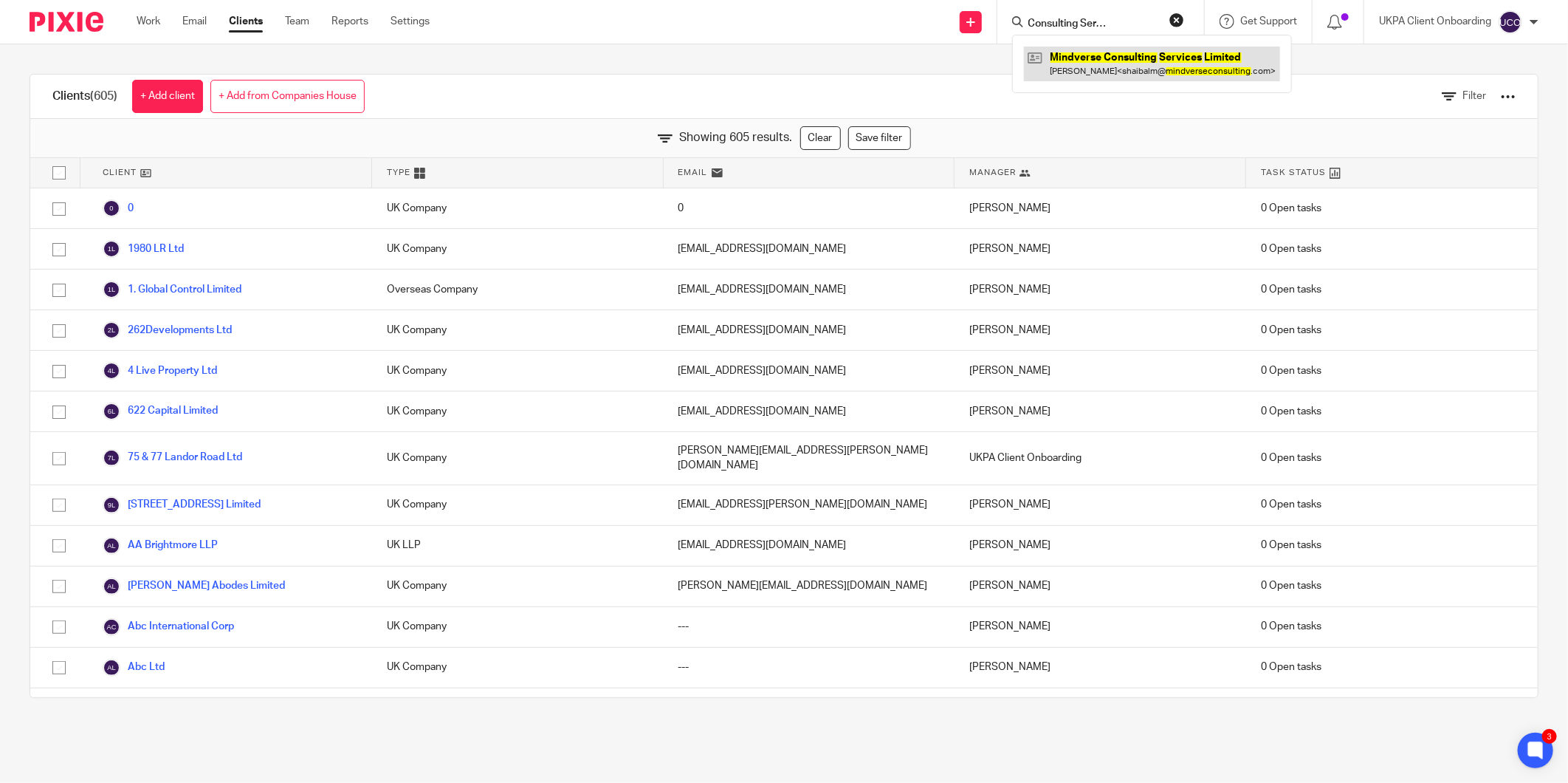
type input "Mindverse Consulting Services Limited"
click at [1103, 64] on link at bounding box center [1153, 63] width 257 height 34
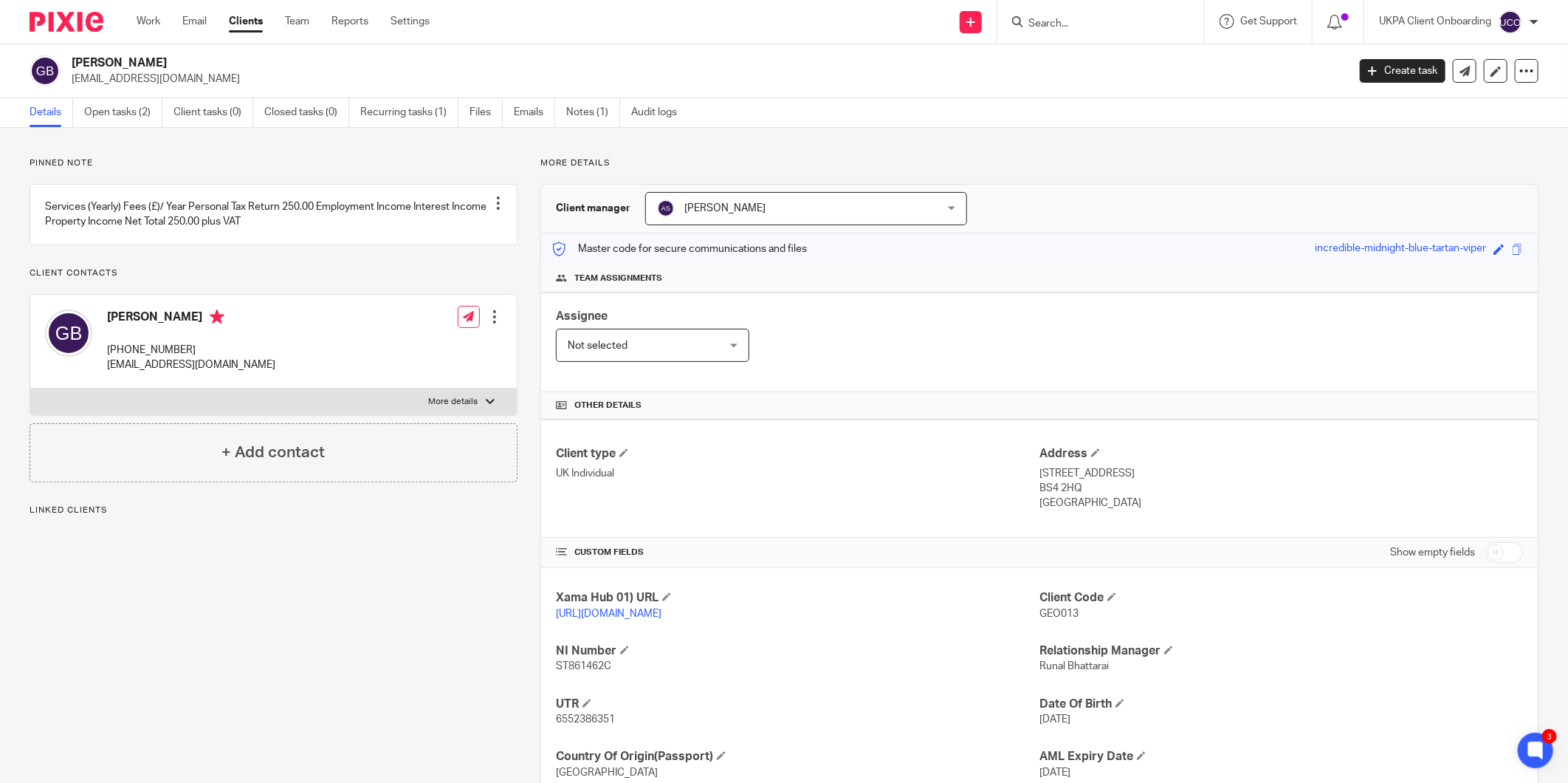
click at [1059, 28] on input "Search" at bounding box center [1094, 24] width 133 height 13
click at [1203, 98] on div "Details Open tasks (2) Client tasks (0) Closed tasks (0) Recurring tasks (1) Fi…" at bounding box center [784, 113] width 1568 height 30
drag, startPoint x: 1092, startPoint y: 18, endPoint x: 1083, endPoint y: 23, distance: 10.3
click at [1090, 18] on input "Search" at bounding box center [1094, 24] width 133 height 13
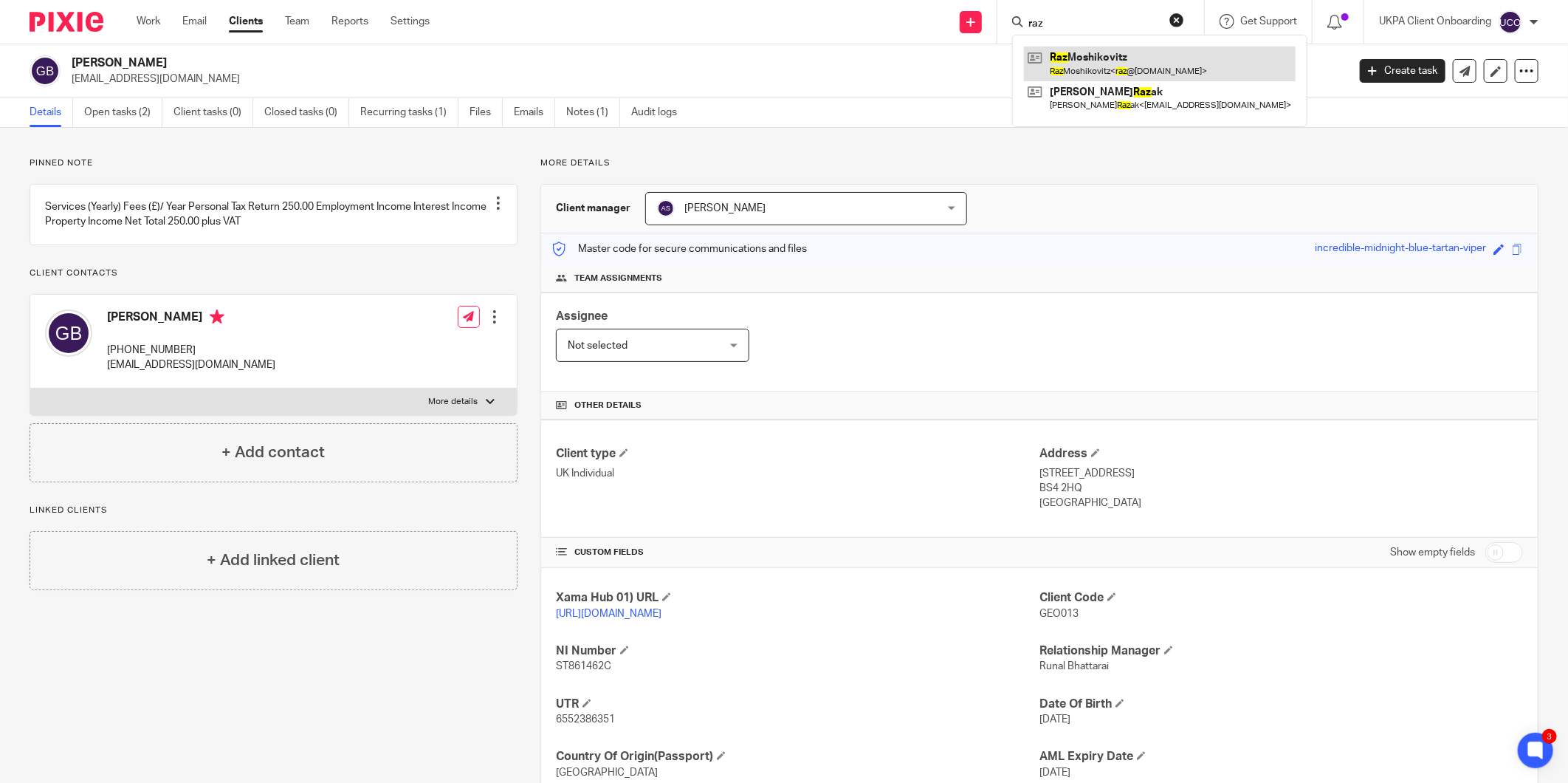
type input "raz"
drag, startPoint x: 606, startPoint y: 127, endPoint x: 600, endPoint y: 113, distance: 15.2
click at [606, 127] on div "Details Open tasks (2) Client tasks (0) Closed tasks (0) Recurring tasks (1) Fi…" at bounding box center [784, 113] width 1568 height 30
click at [600, 113] on link "Notes (1)" at bounding box center [593, 112] width 54 height 29
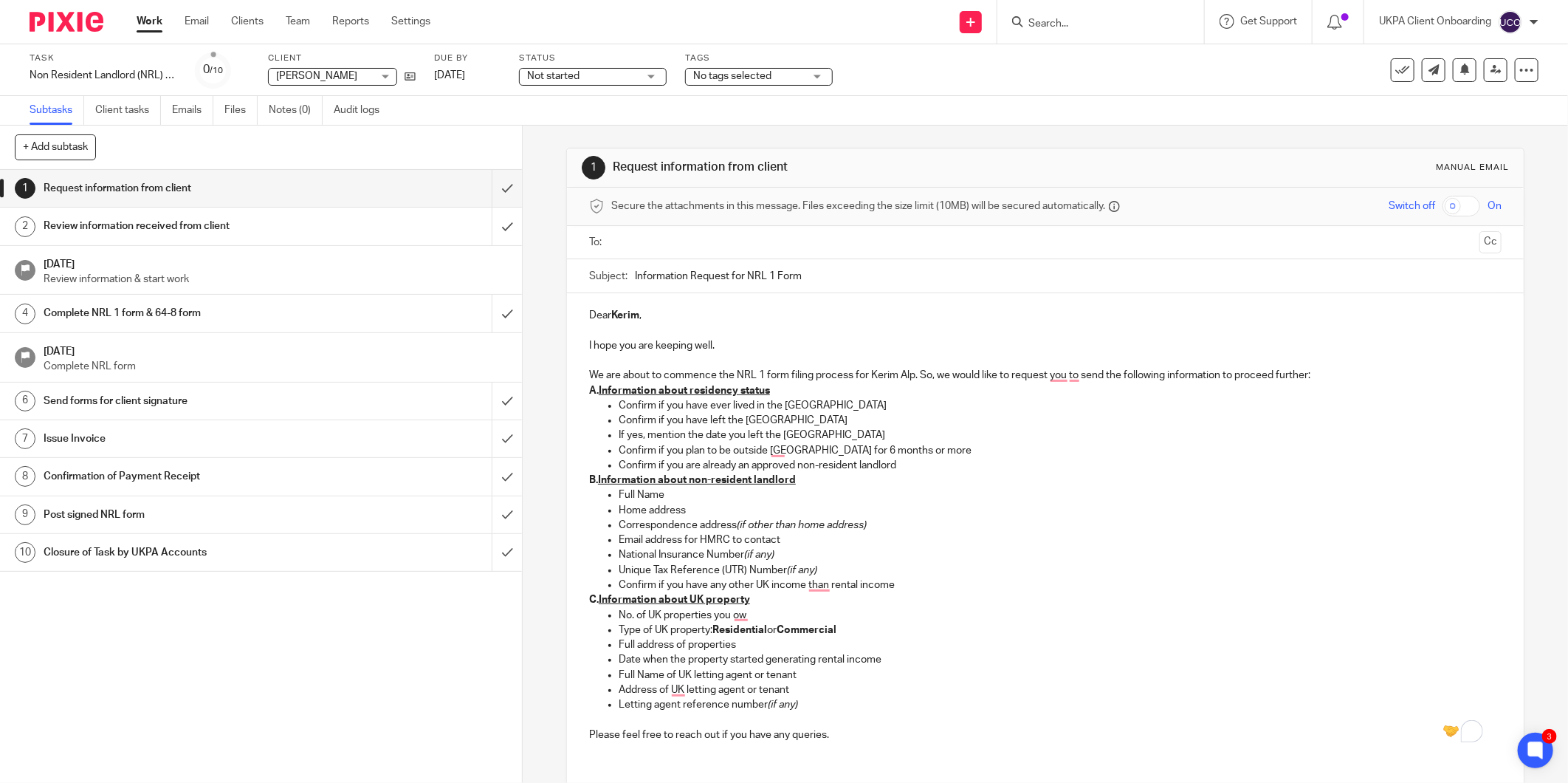
click at [770, 414] on p "Confirm if you have left the UK" at bounding box center [1060, 420] width 883 height 15
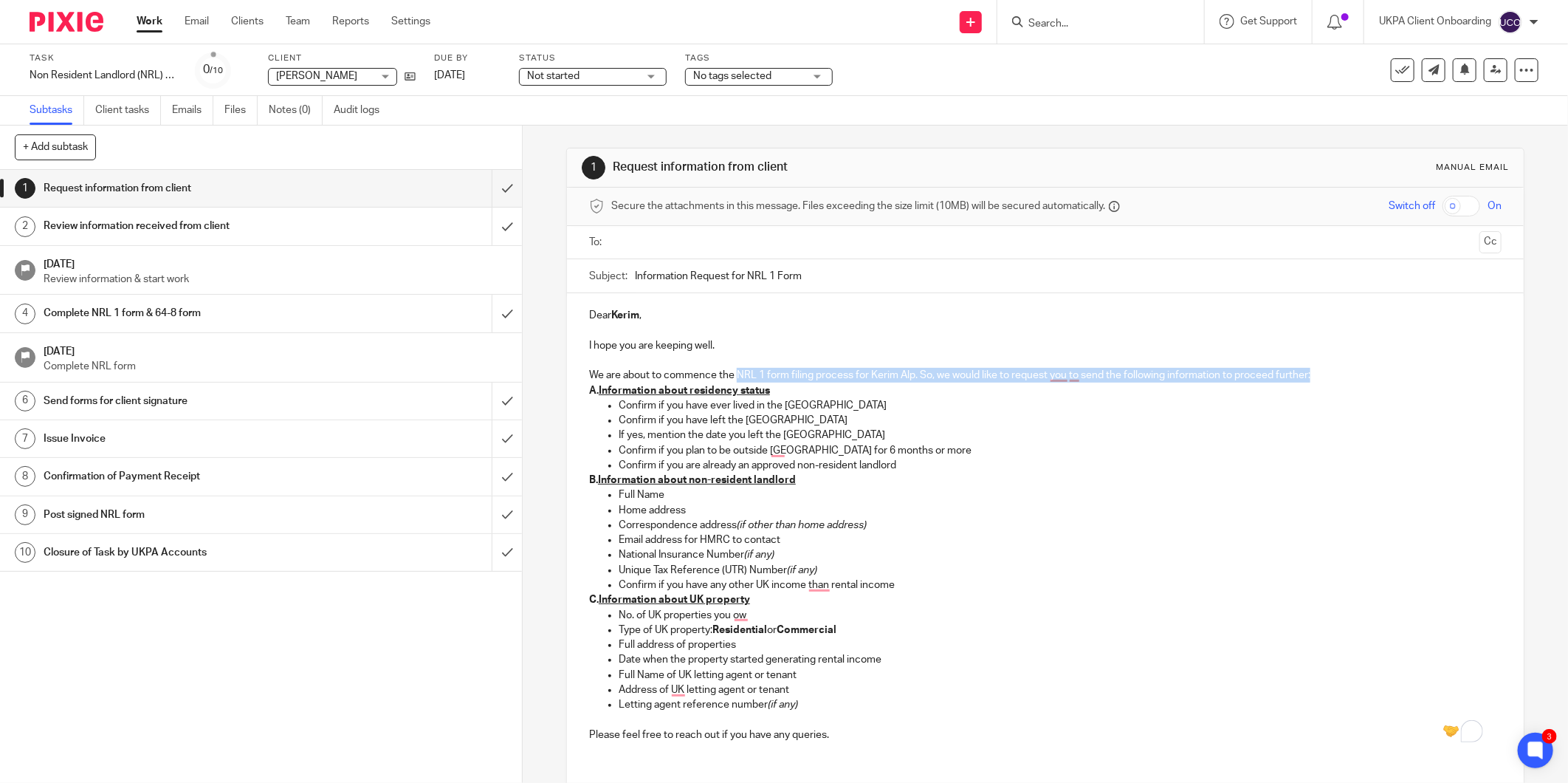
drag, startPoint x: 732, startPoint y: 372, endPoint x: 1329, endPoint y: 375, distance: 597.0
click at [1329, 375] on p "We are about to commence the NRL 1 form filing process for Kerim Alp. So, we wo…" at bounding box center [1046, 375] width 913 height 15
copy p "NRL 1 form filing process for Kerim Alp. So, we would like to request you to se…"
click at [590, 390] on strong "A. Information about residency status" at bounding box center [680, 391] width 181 height 10
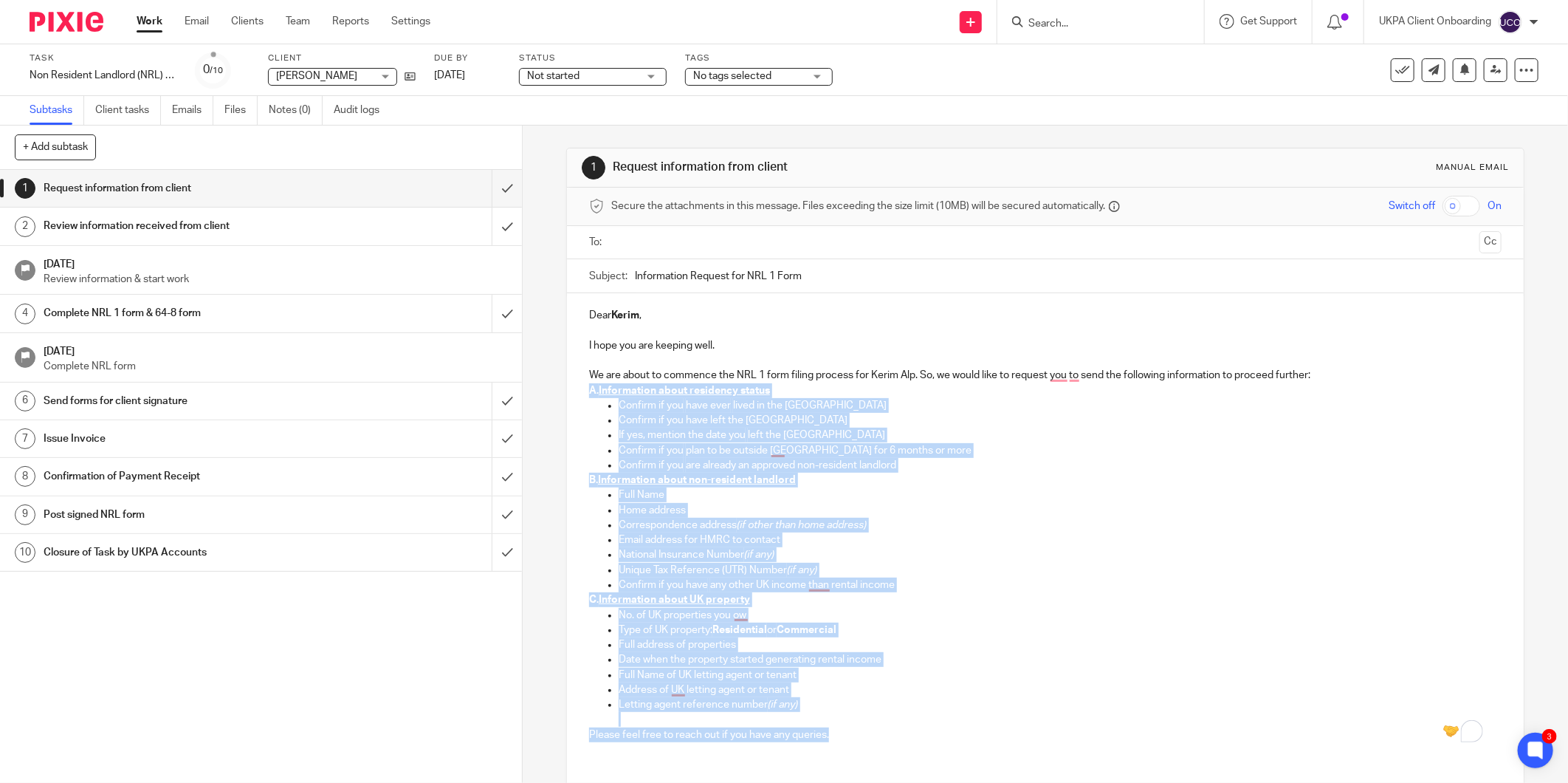
drag, startPoint x: 583, startPoint y: 388, endPoint x: 834, endPoint y: 734, distance: 427.5
click at [834, 734] on div "Dear Kerim , I hope you are keeping well. We are about to commence the NRL 1 fo…" at bounding box center [1046, 524] width 957 height 460
copy div "A. Information about residency status Confirm if you have ever lived in the UK …"
click at [758, 279] on input "Information Request for NRL 1 Form" at bounding box center [1068, 276] width 867 height 33
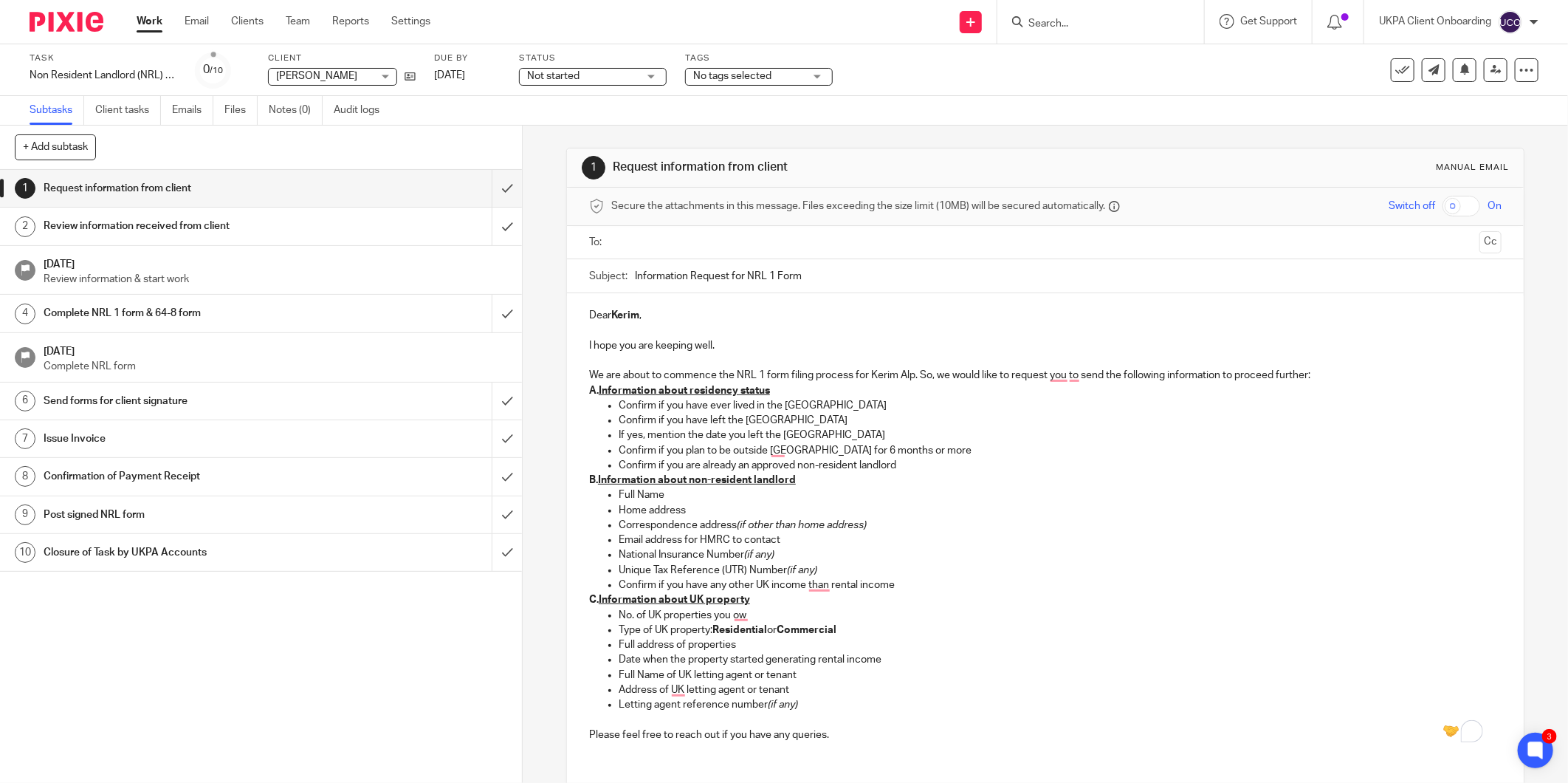
click at [758, 279] on input "Information Request for NRL 1 Form" at bounding box center [1068, 276] width 867 height 33
click at [490, 187] on input "submit" at bounding box center [261, 188] width 522 height 37
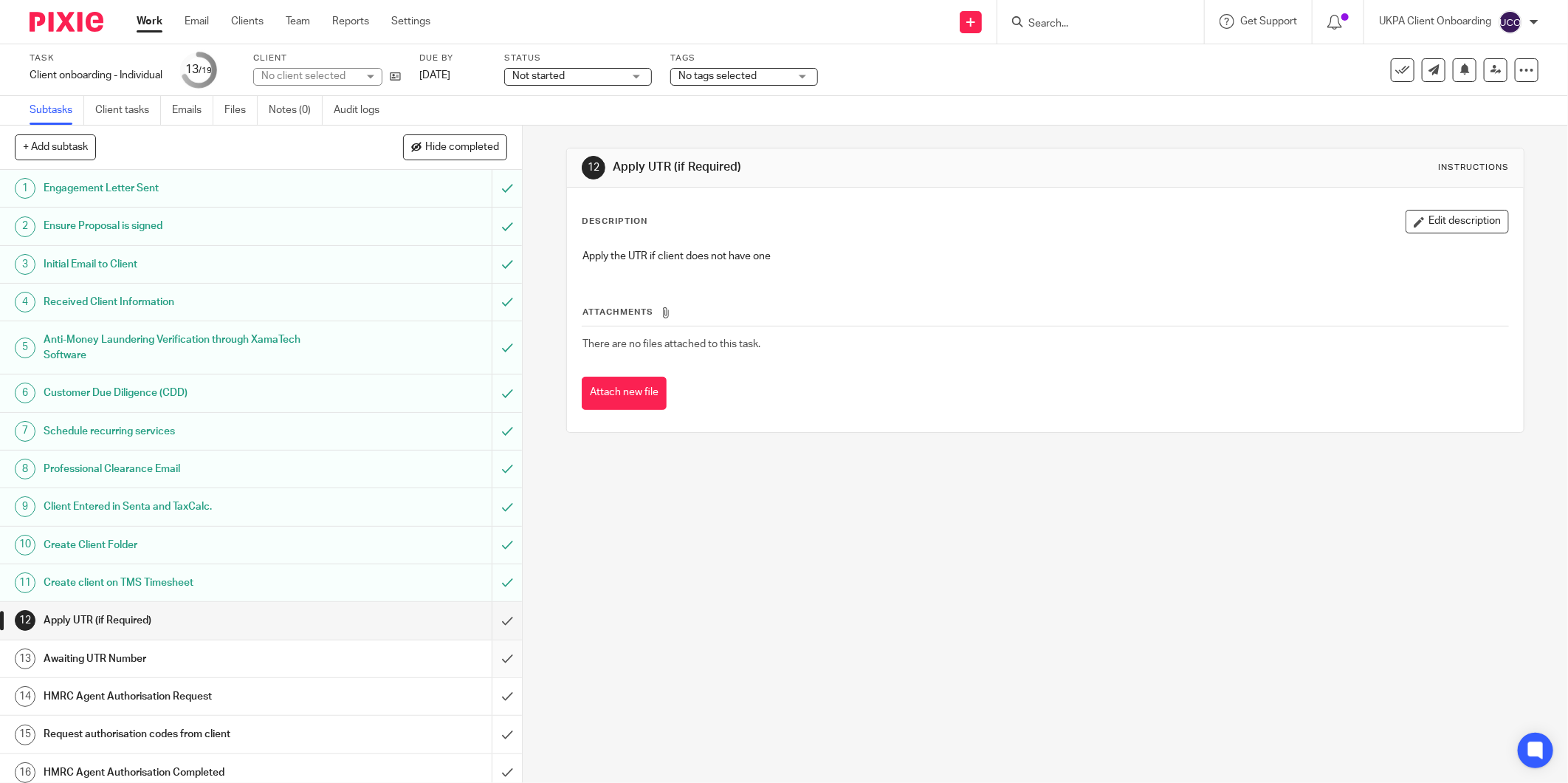
scroll to position [82, 0]
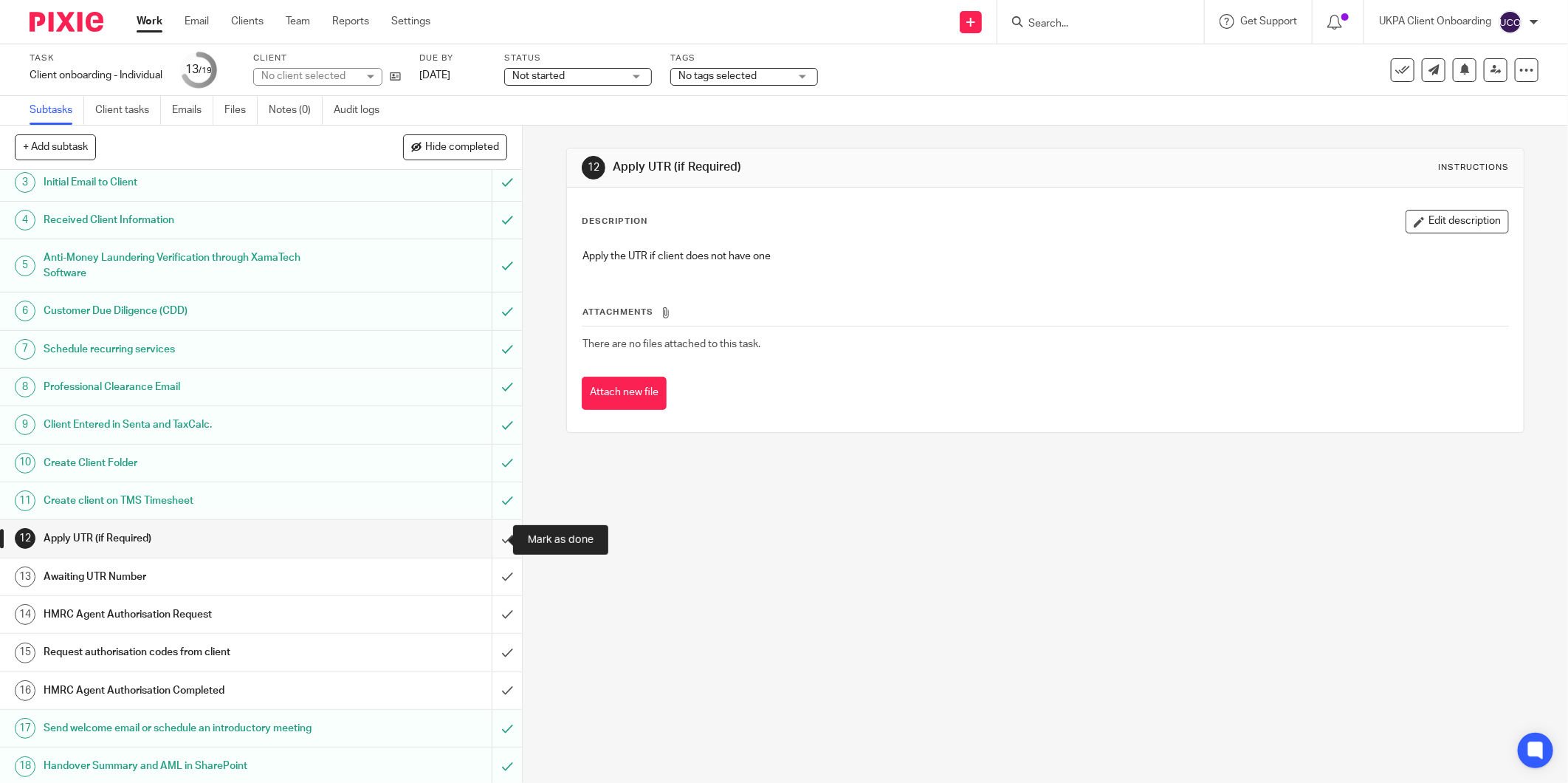
click at [488, 541] on input "submit" at bounding box center [261, 538] width 522 height 37
click at [493, 610] on input "submit" at bounding box center [261, 615] width 522 height 37
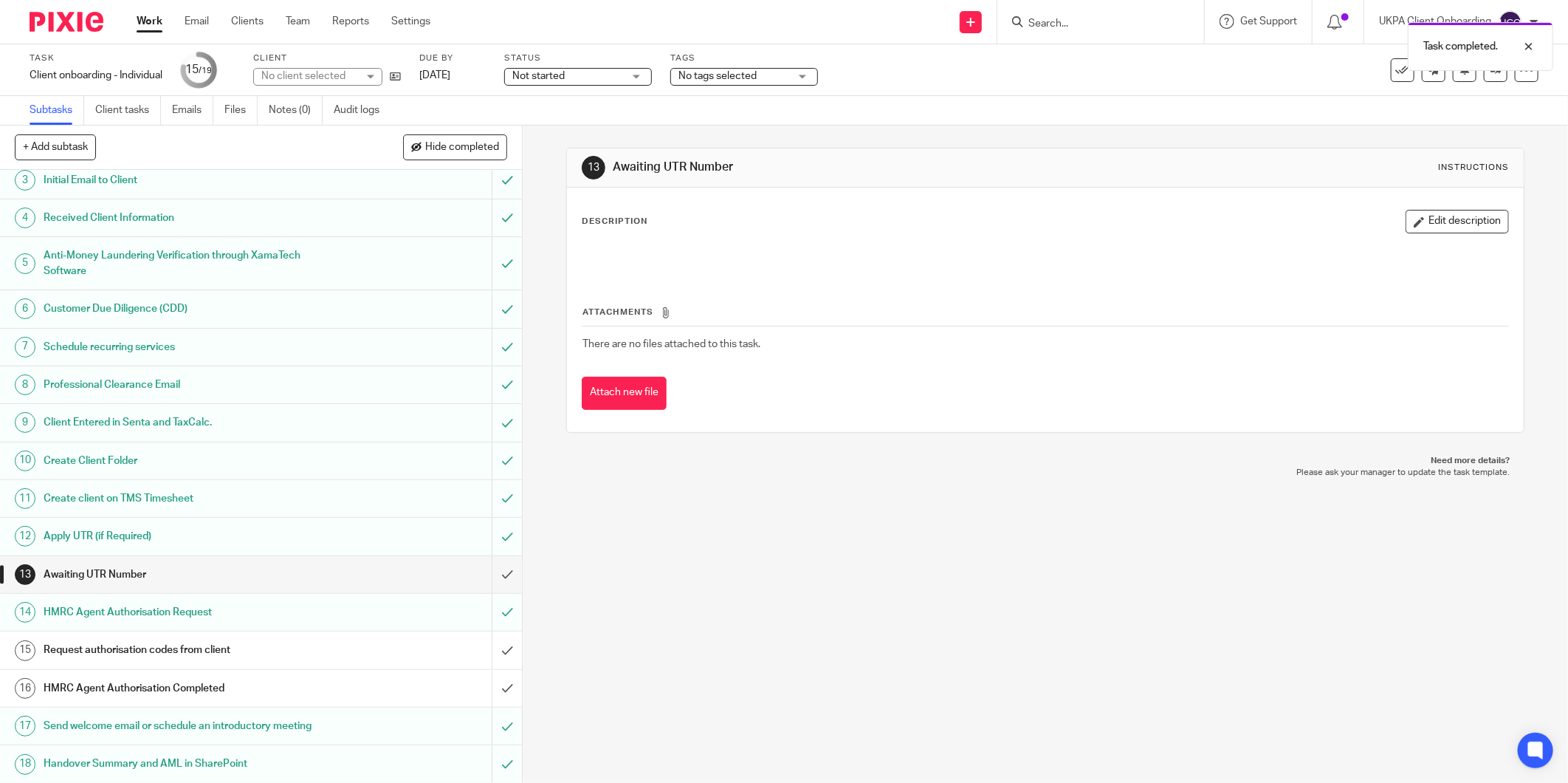
scroll to position [124, 0]
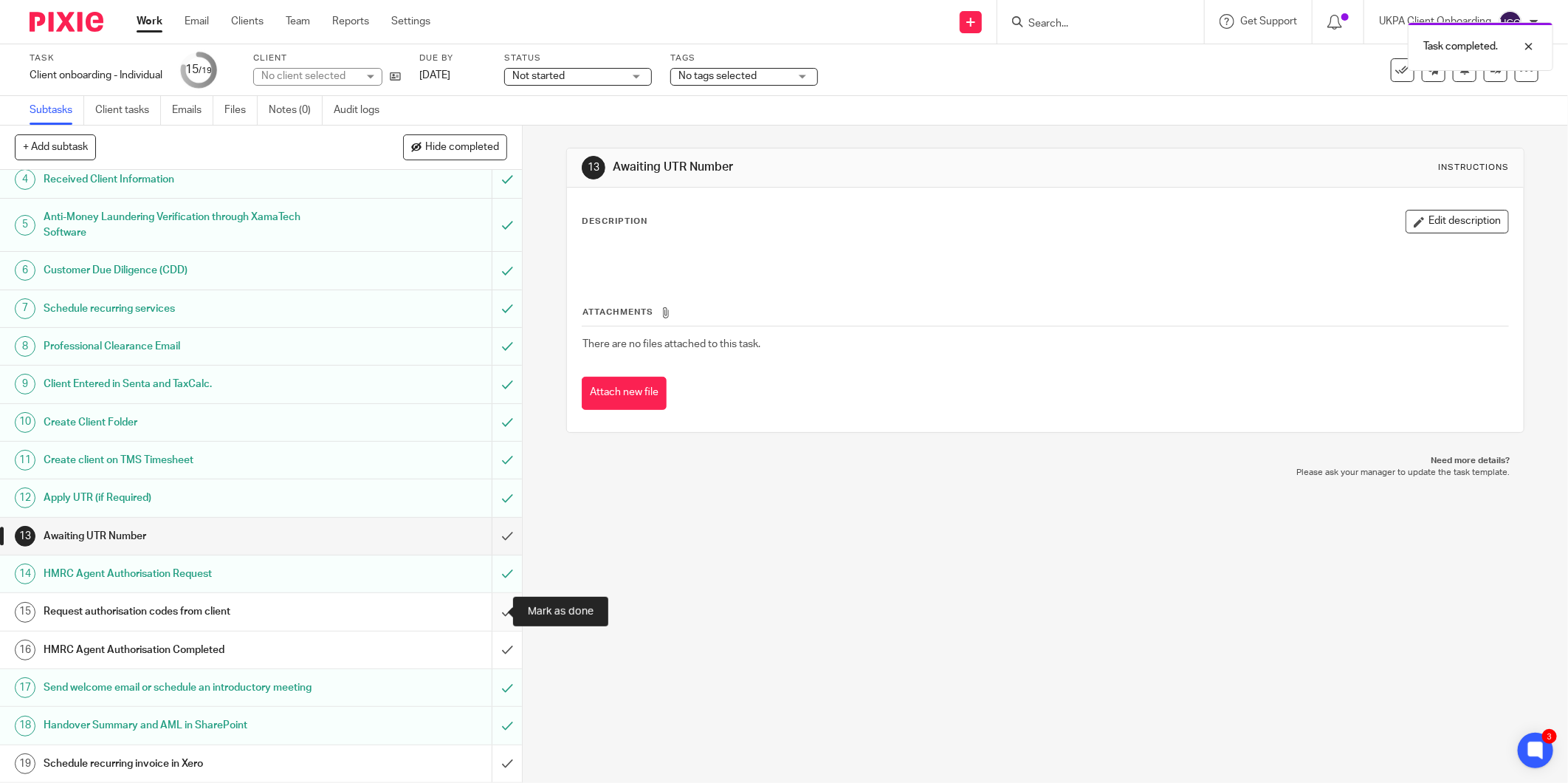
click at [496, 608] on input "submit" at bounding box center [261, 612] width 522 height 37
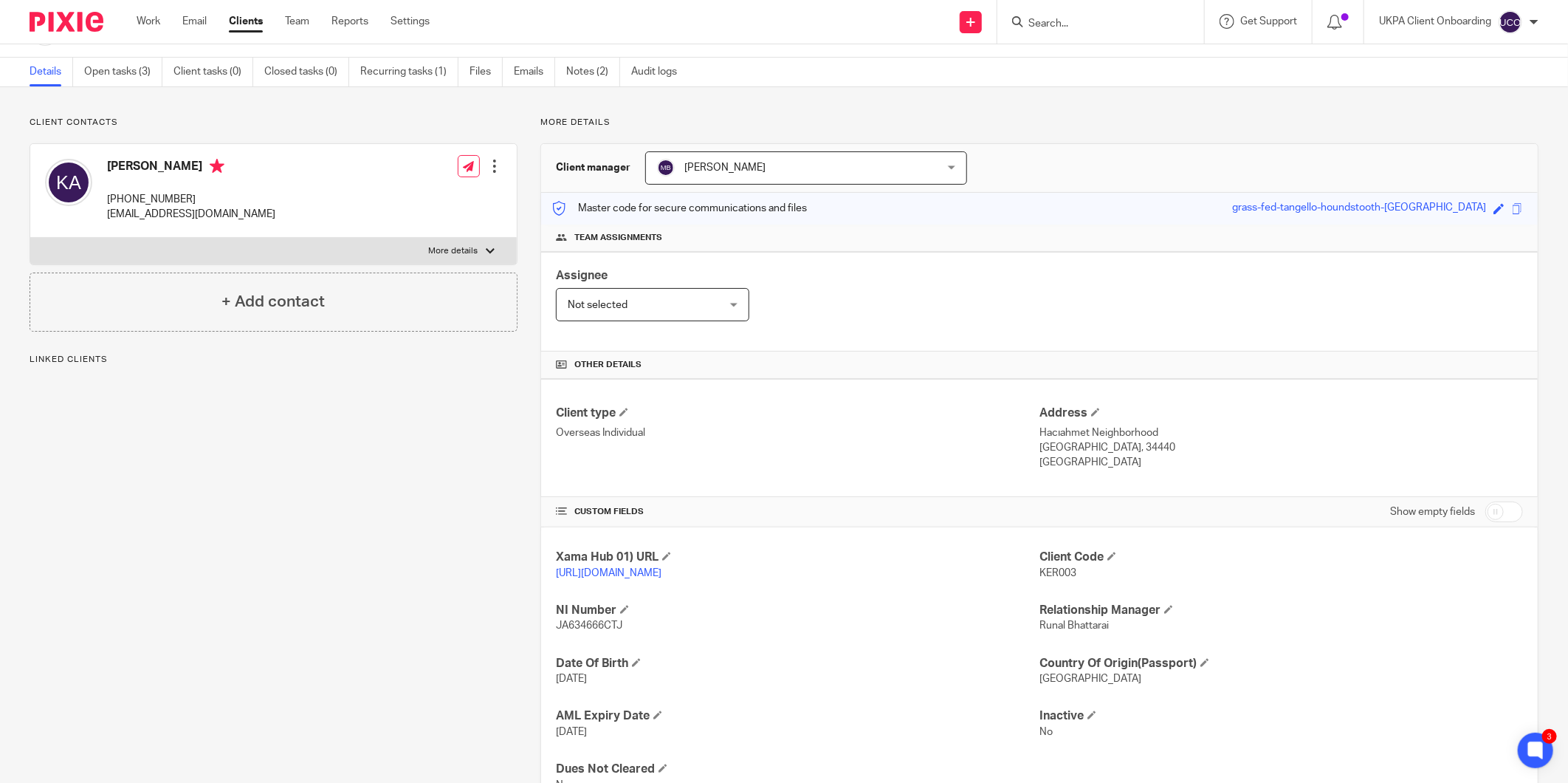
scroll to position [103, 0]
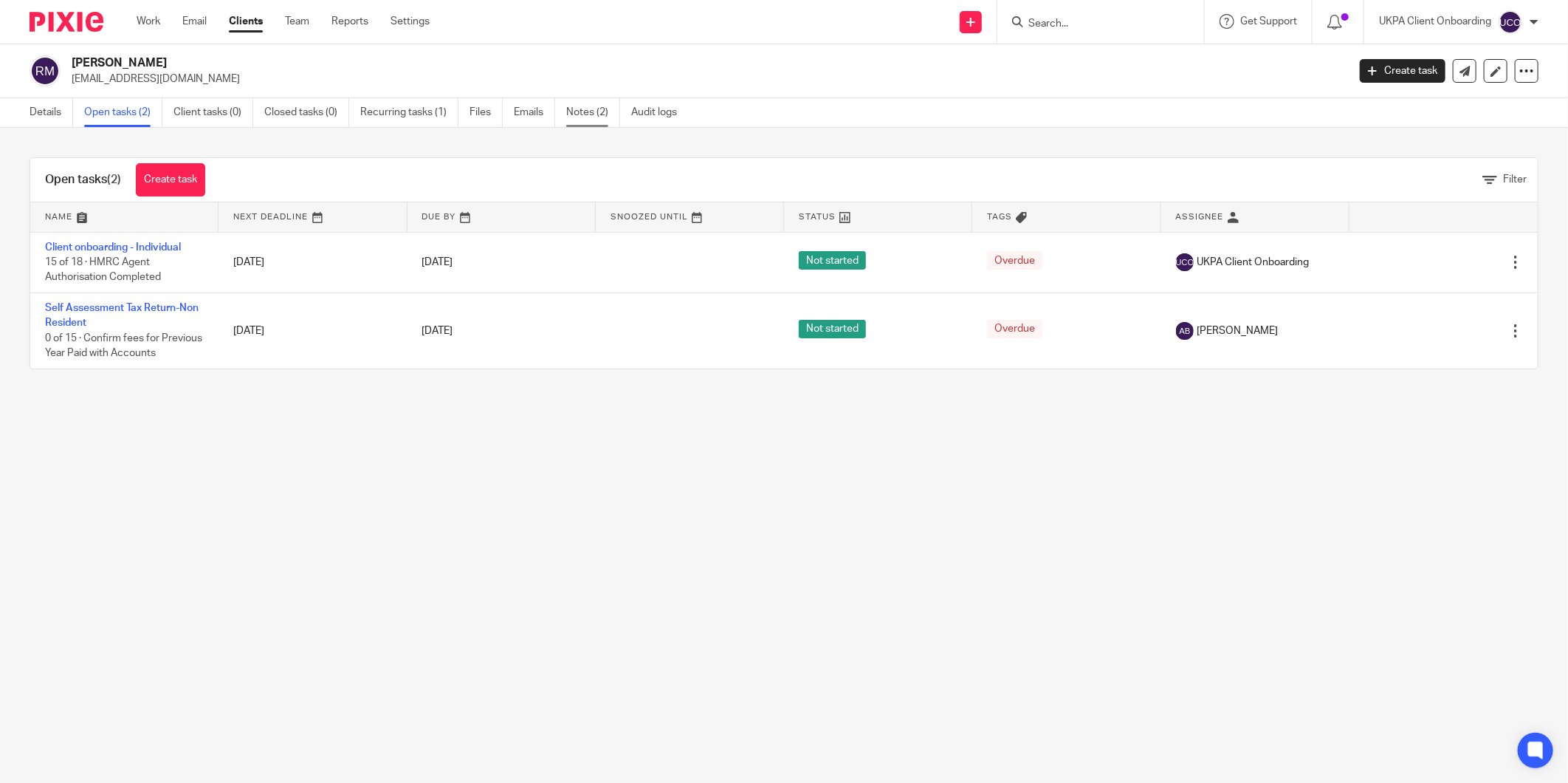
click at [579, 118] on link "Notes (2)" at bounding box center [593, 112] width 54 height 29
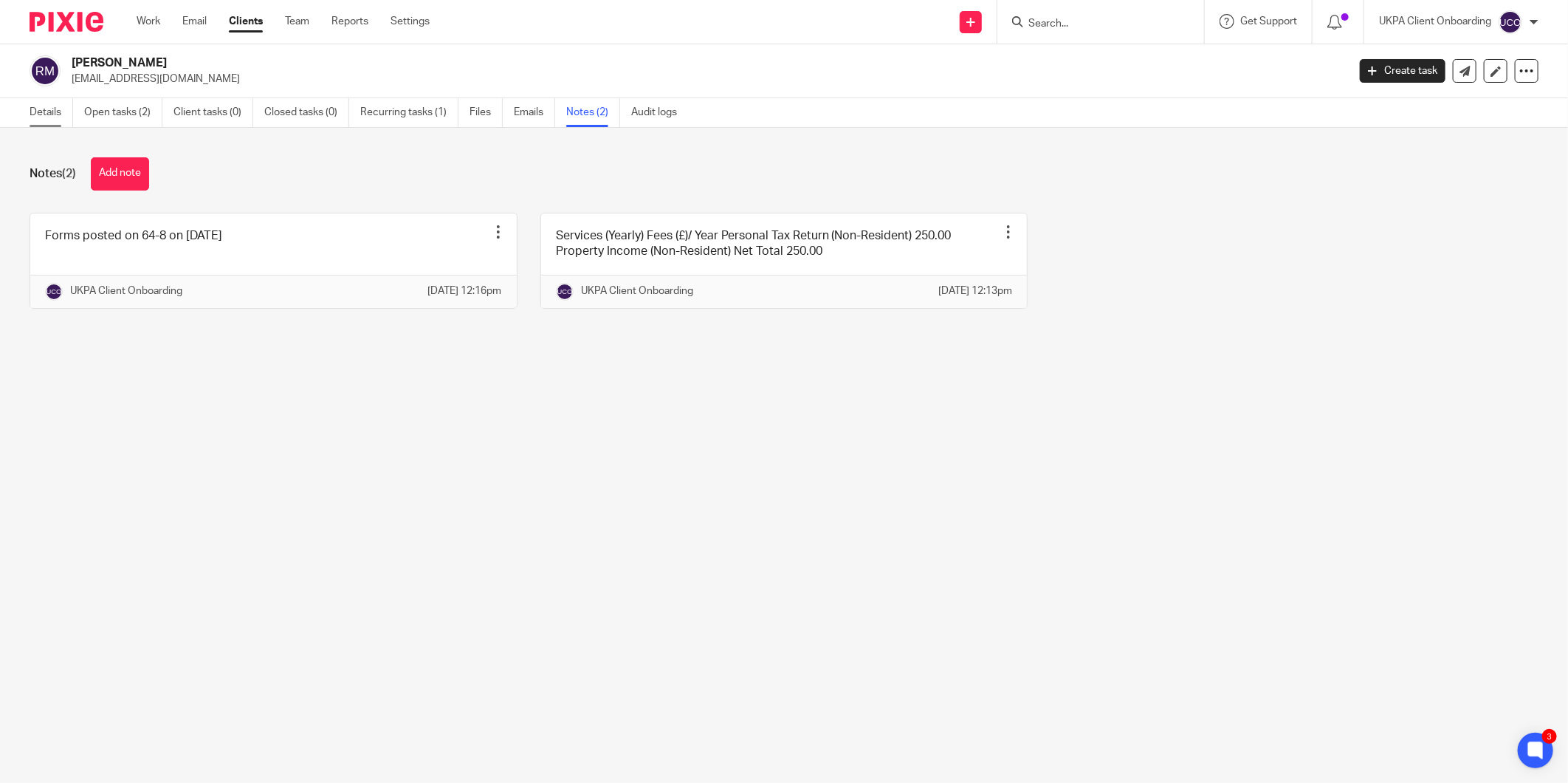
click at [46, 116] on link "Details" at bounding box center [51, 112] width 43 height 29
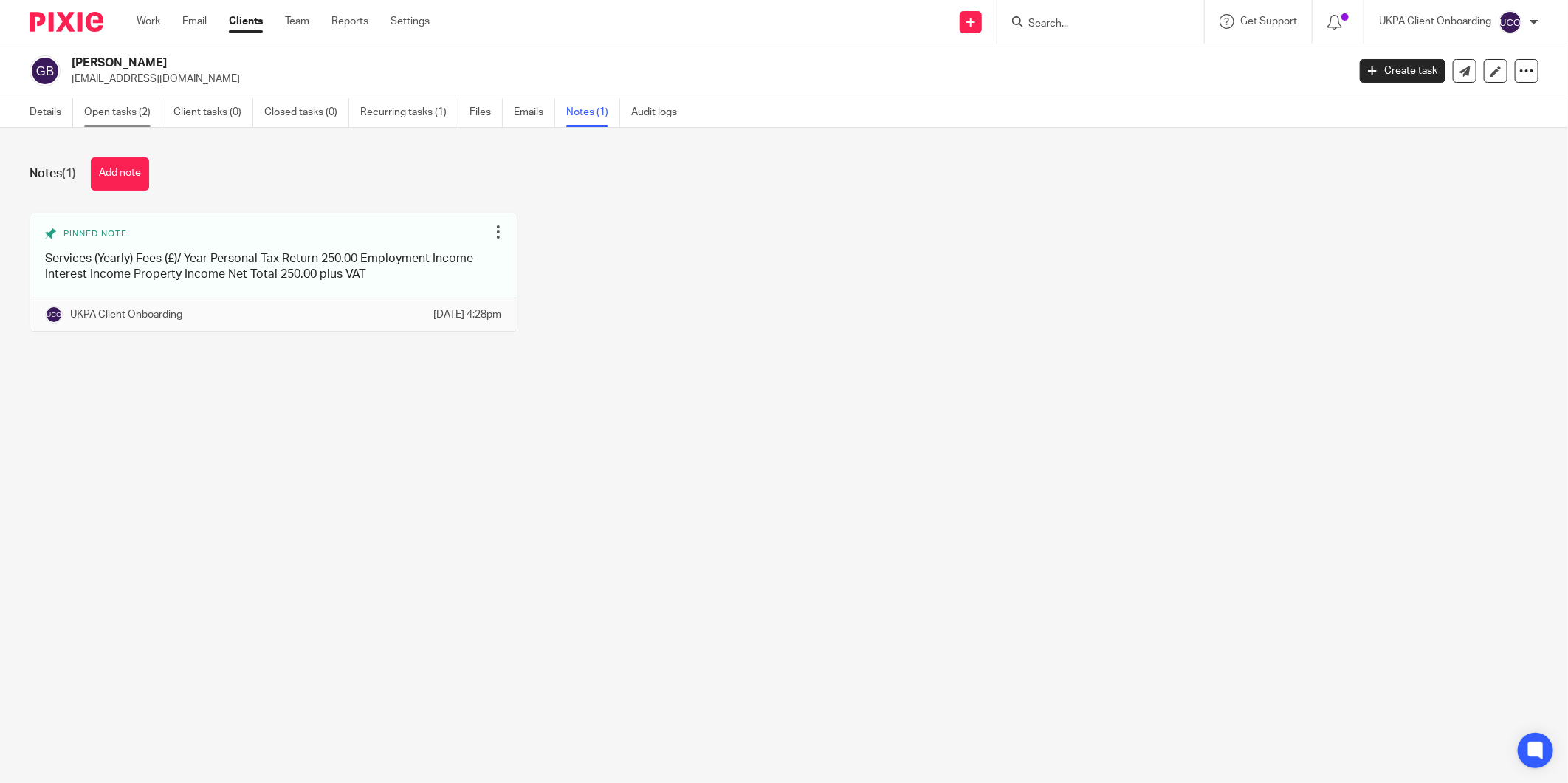
click at [140, 104] on link "Open tasks (2)" at bounding box center [123, 112] width 78 height 29
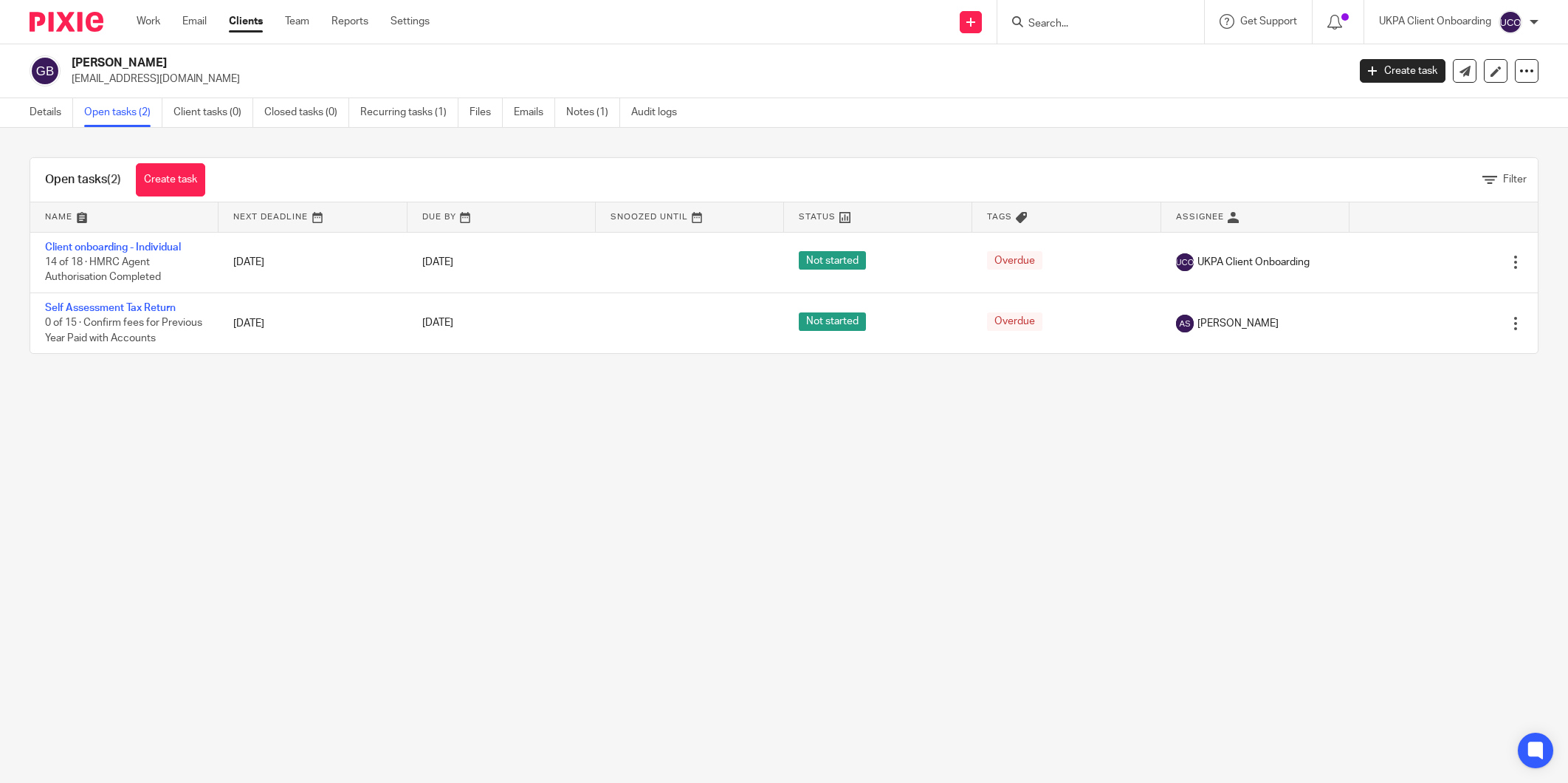
click at [143, 79] on p "[EMAIL_ADDRESS][DOMAIN_NAME]" at bounding box center [705, 79] width 1266 height 15
drag, startPoint x: 0, startPoint y: 0, endPoint x: 143, endPoint y: 79, distance: 163.4
click at [143, 79] on p "[EMAIL_ADDRESS][DOMAIN_NAME]" at bounding box center [705, 79] width 1266 height 15
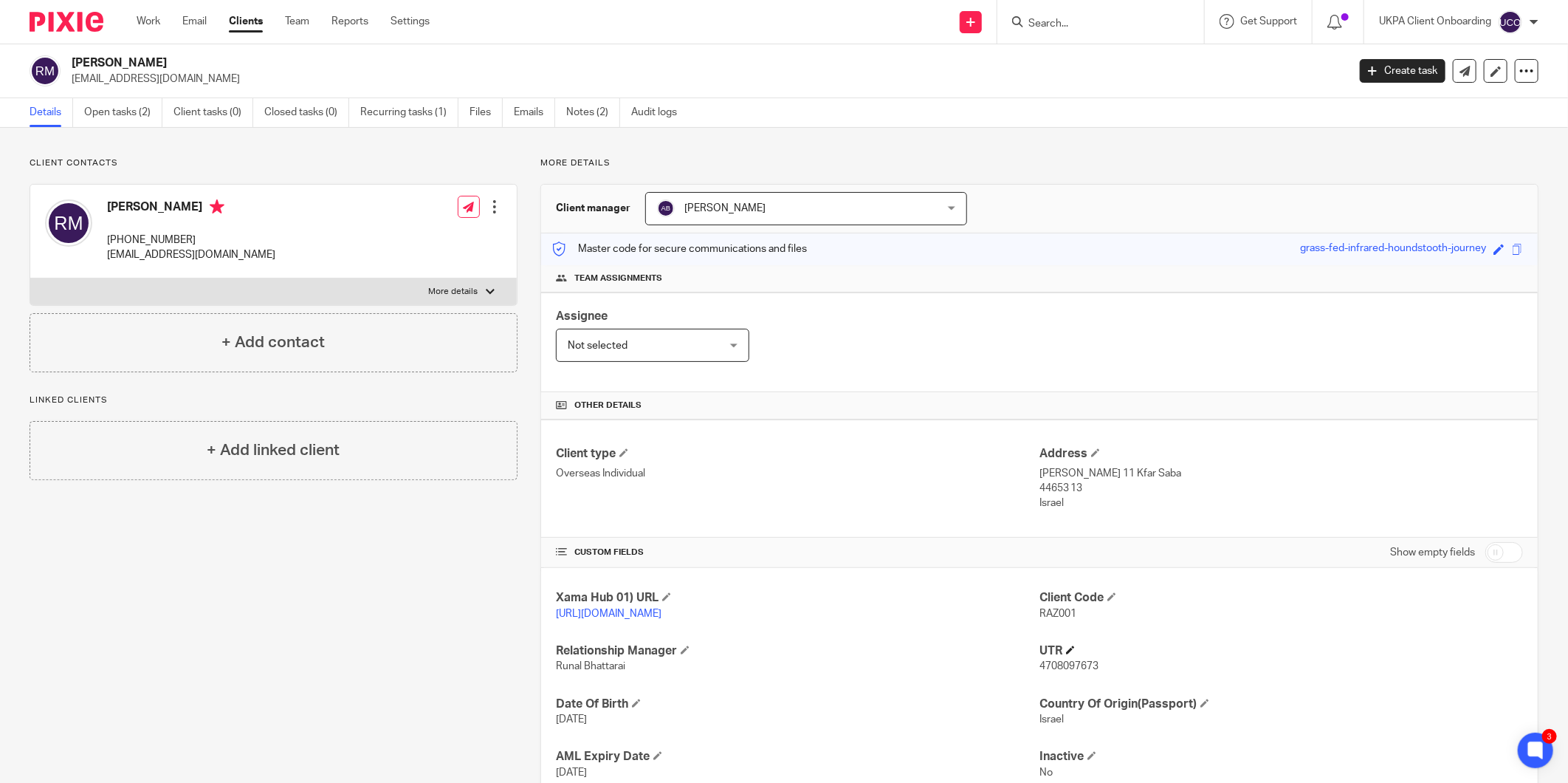
click at [1155, 652] on h4 "UTR" at bounding box center [1282, 651] width 484 height 16
click at [581, 126] on link "Notes (2)" at bounding box center [593, 112] width 54 height 29
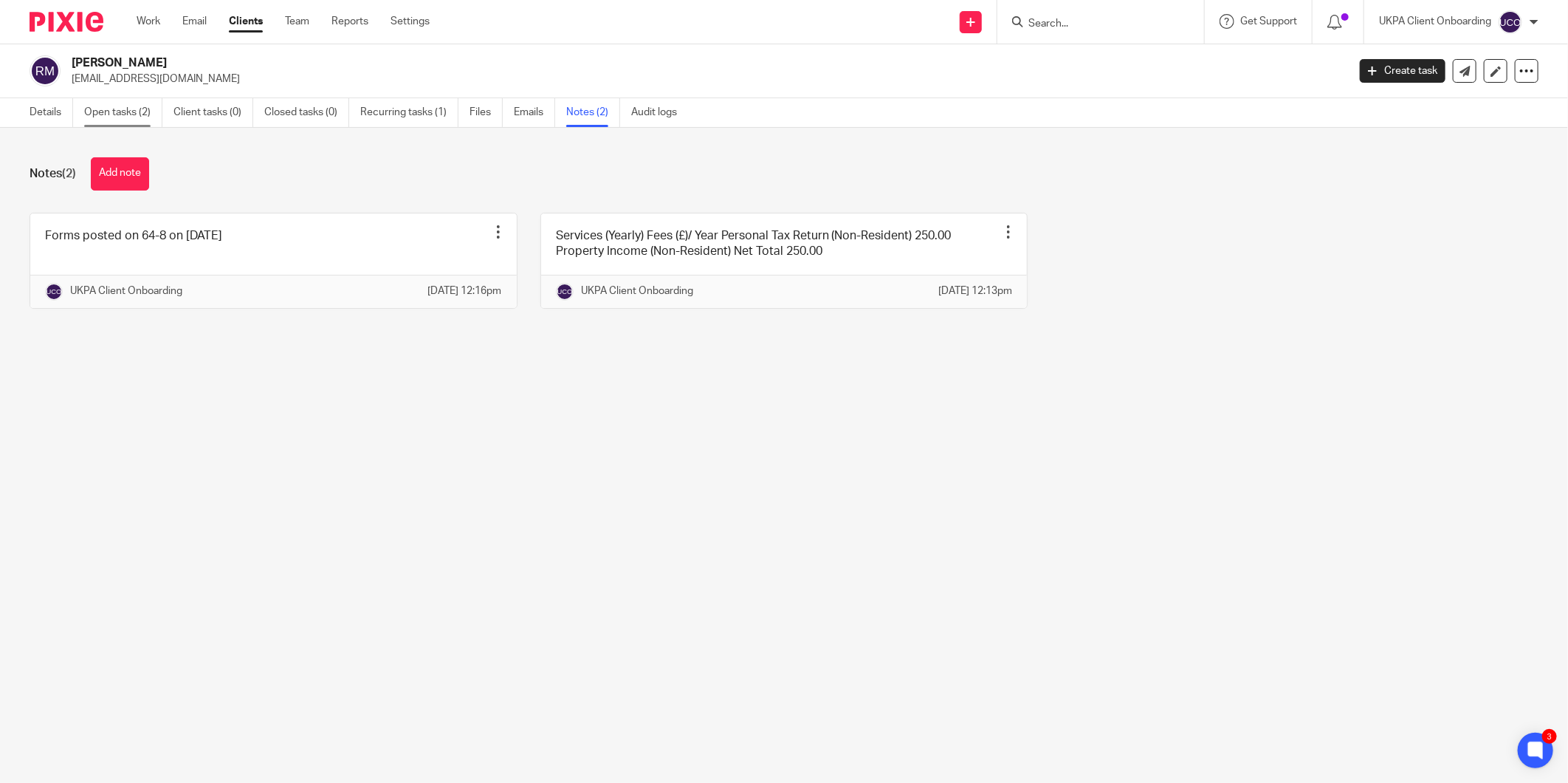
click at [116, 114] on link "Open tasks (2)" at bounding box center [123, 112] width 78 height 29
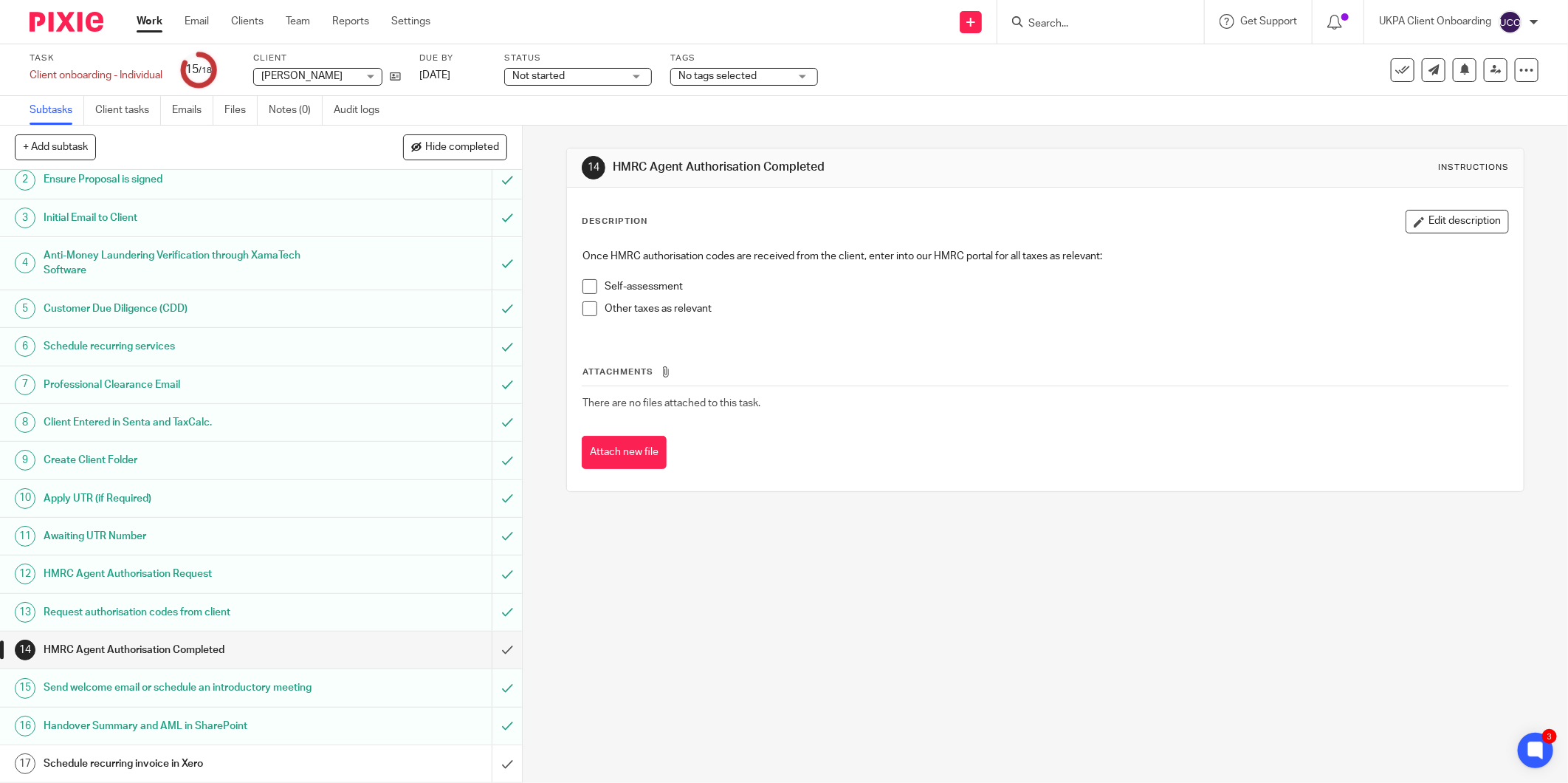
scroll to position [87, 0]
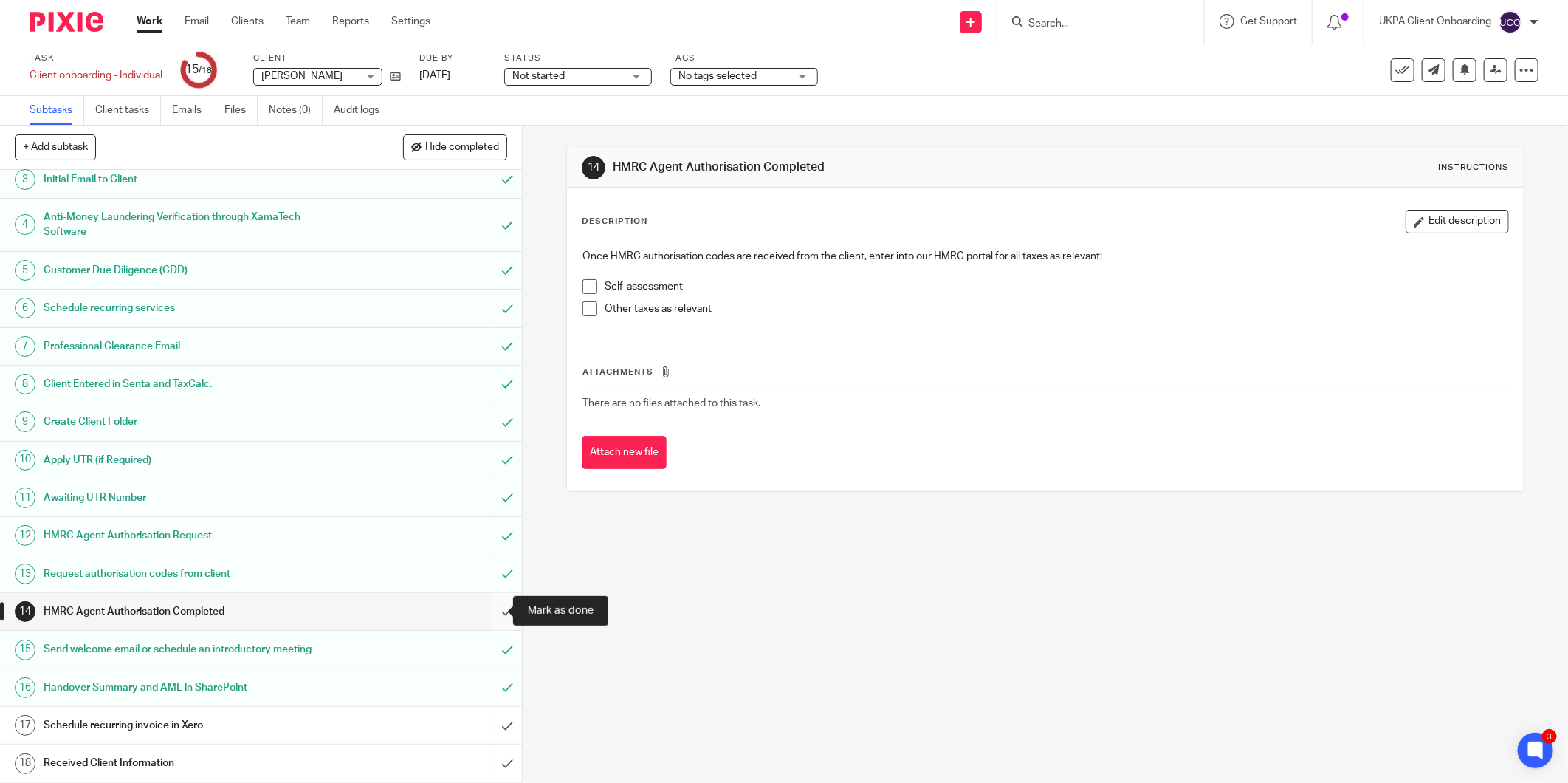
click at [493, 611] on input "submit" at bounding box center [261, 612] width 522 height 37
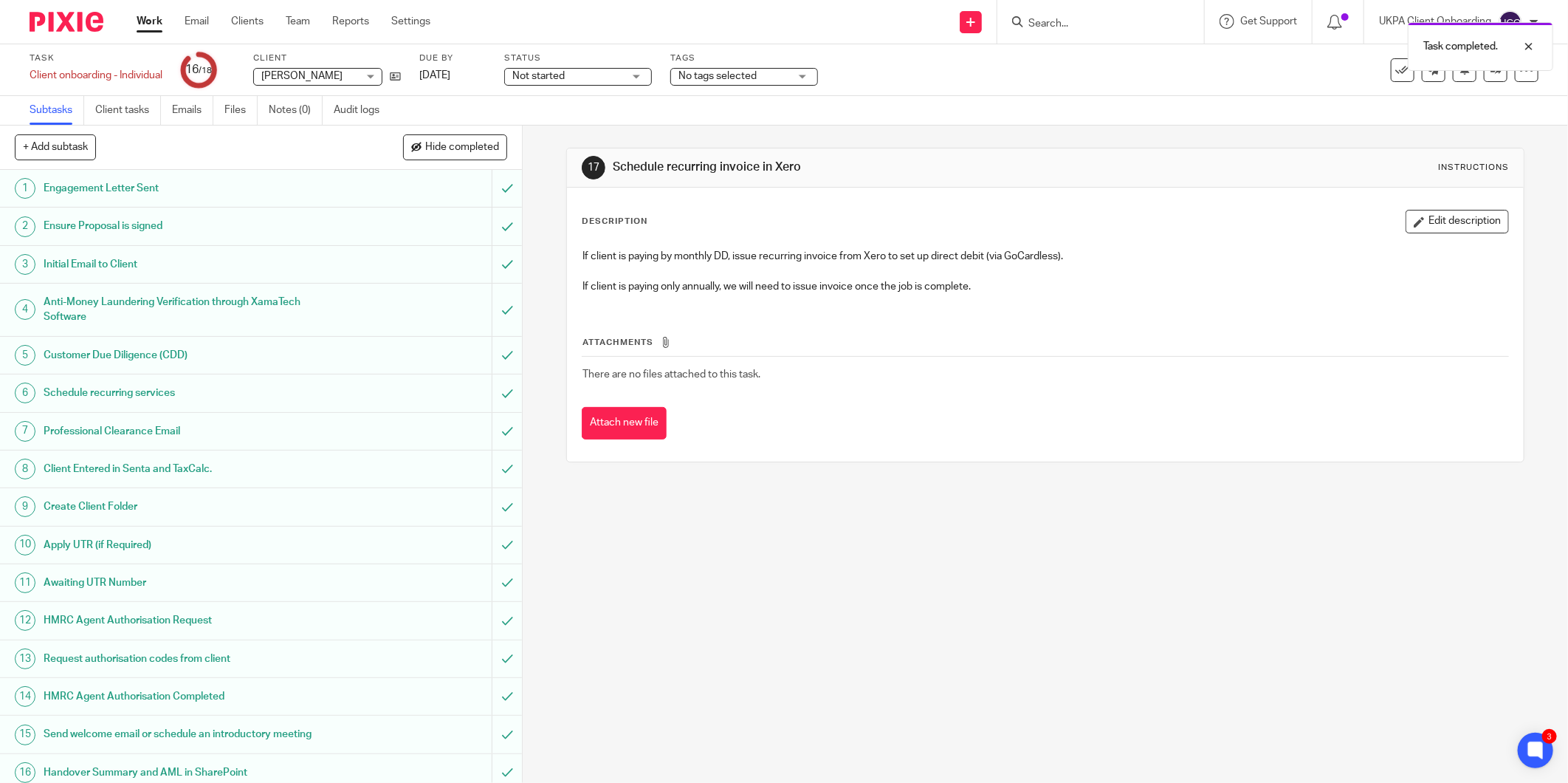
scroll to position [87, 0]
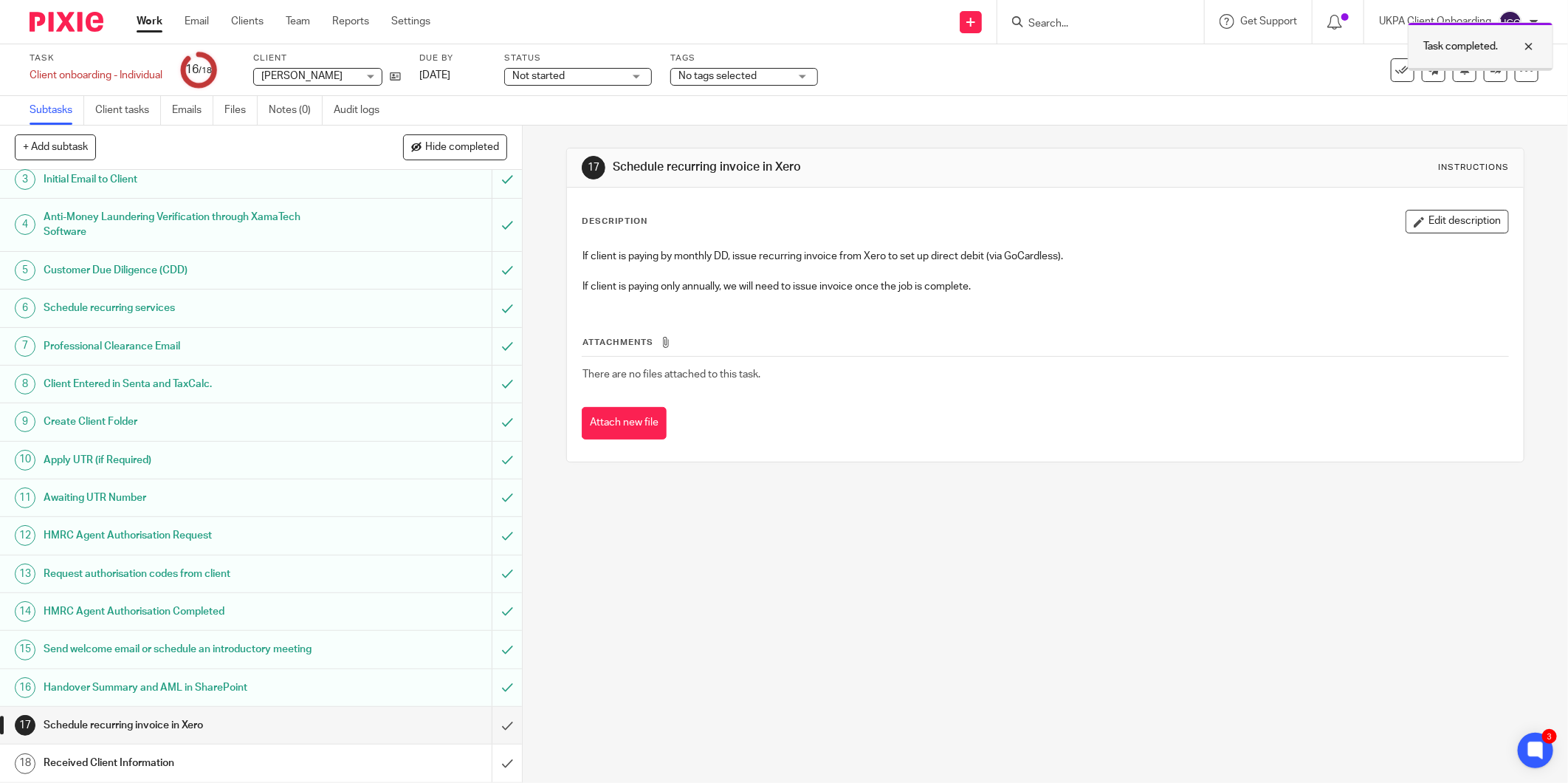
click at [1531, 44] on div at bounding box center [1517, 46] width 40 height 18
click at [1490, 72] on icon at bounding box center [1496, 70] width 11 height 11
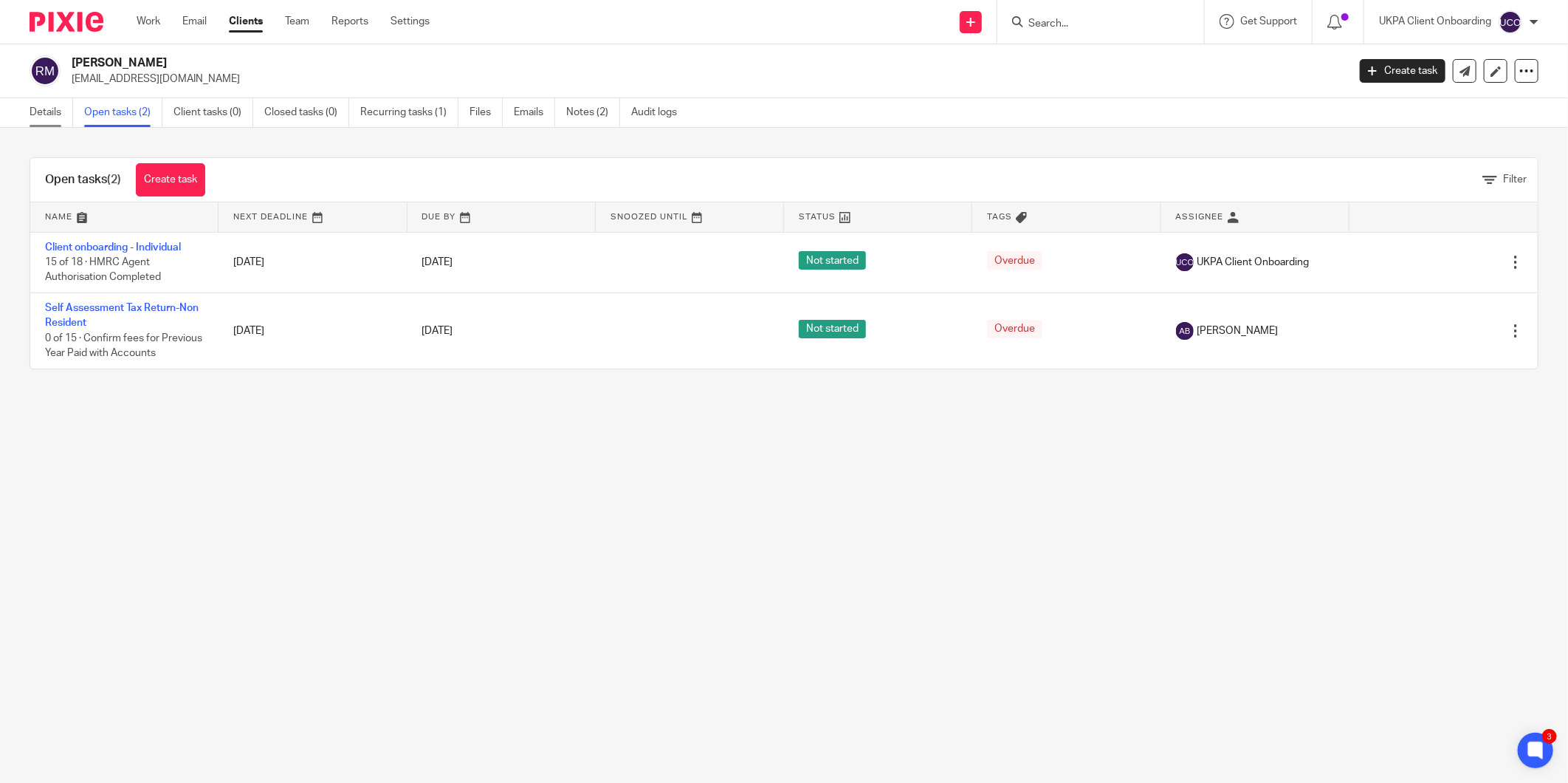
click at [55, 112] on link "Details" at bounding box center [51, 112] width 43 height 29
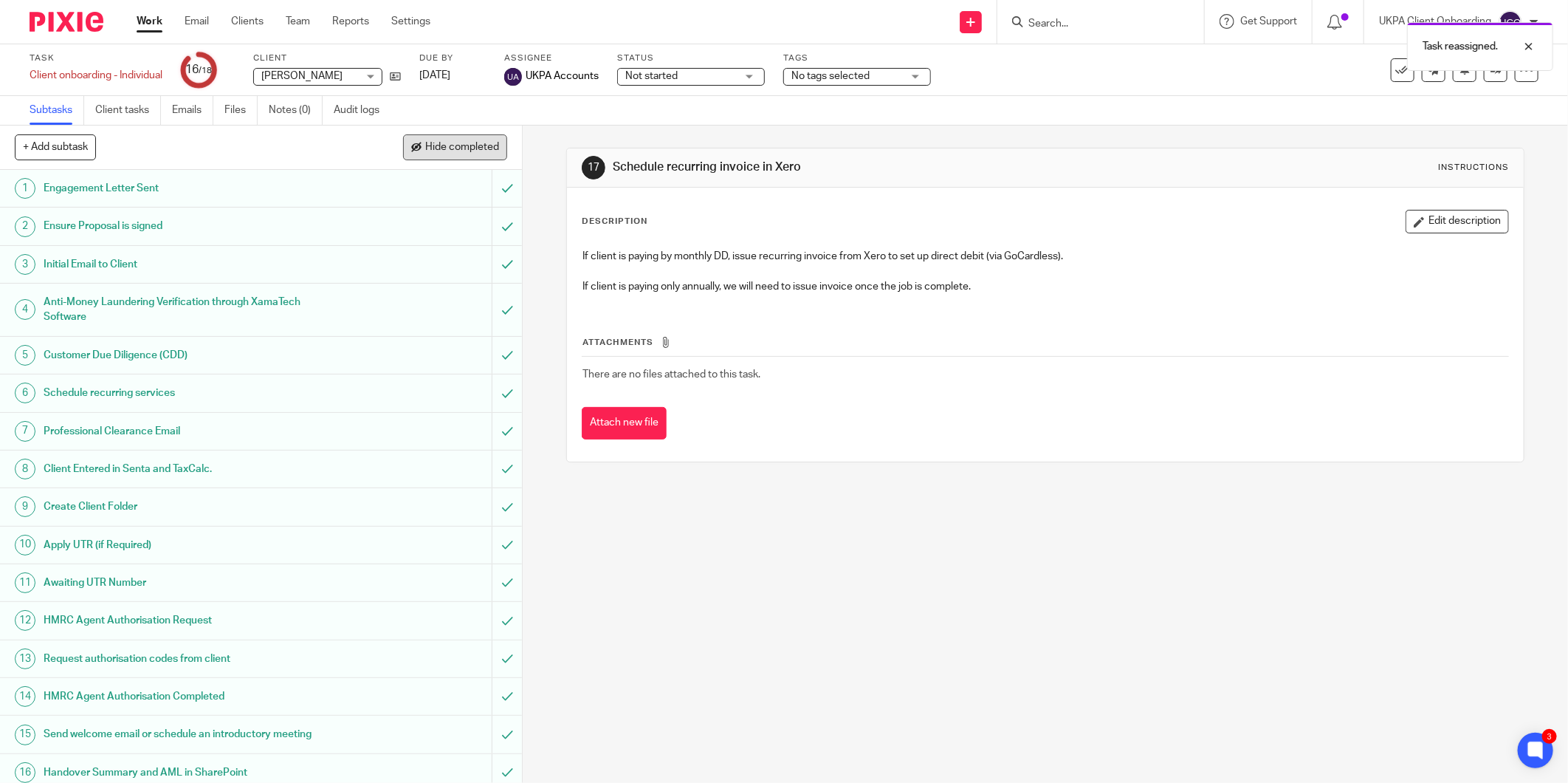
scroll to position [87, 0]
